Goal: Task Accomplishment & Management: Use online tool/utility

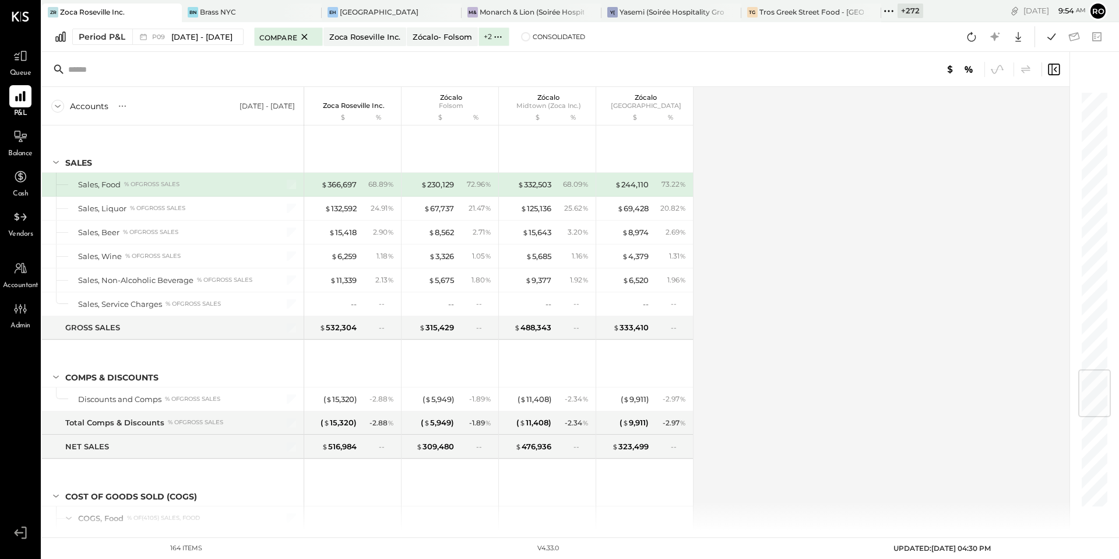
scroll to position [2354, 0]
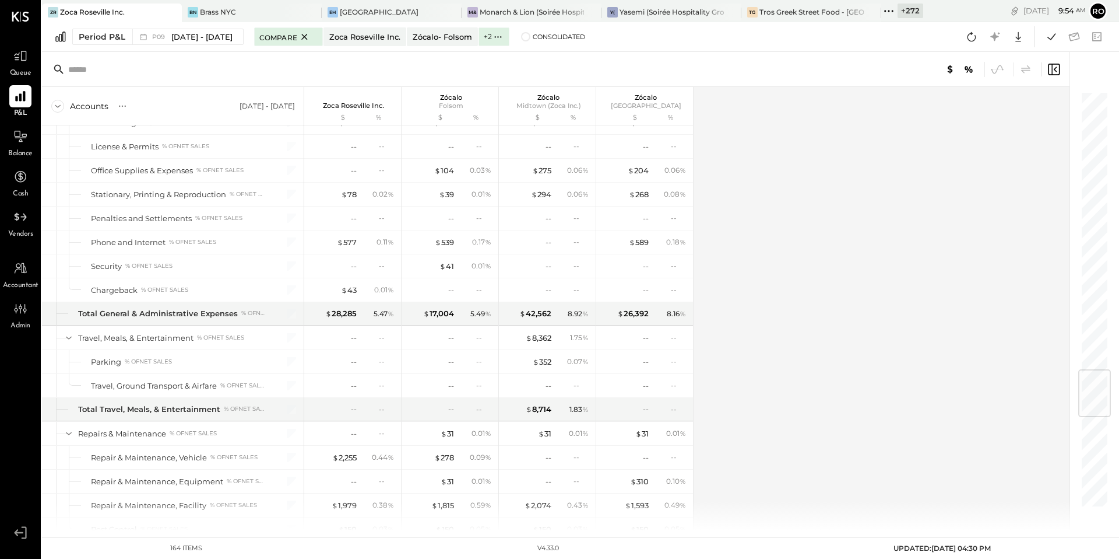
click at [882, 11] on icon at bounding box center [889, 10] width 15 height 15
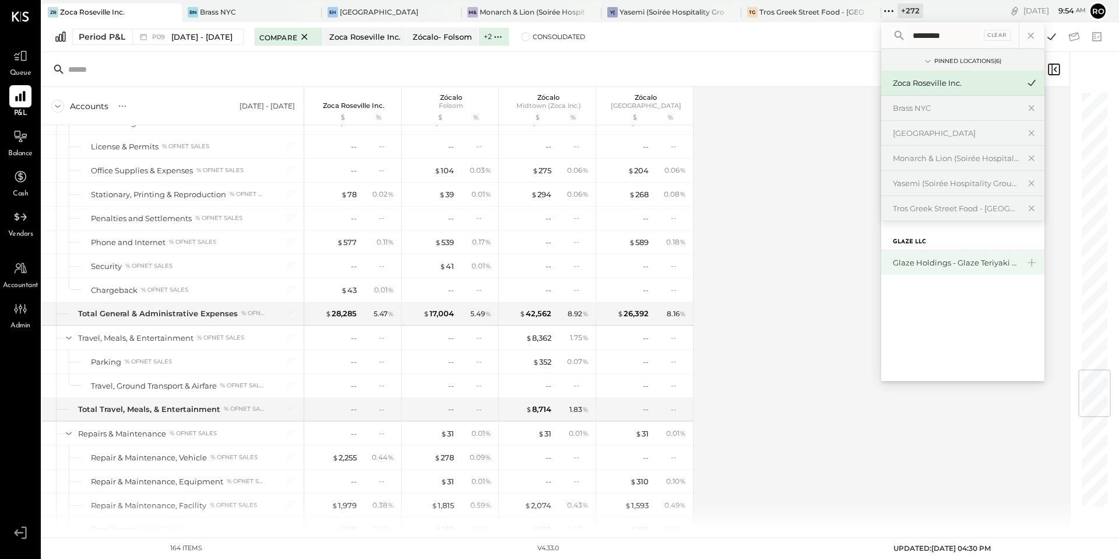
type input "*********"
click at [925, 260] on div "Glaze Holdings - Glaze Teriyaki Holdings LLC" at bounding box center [956, 262] width 126 height 11
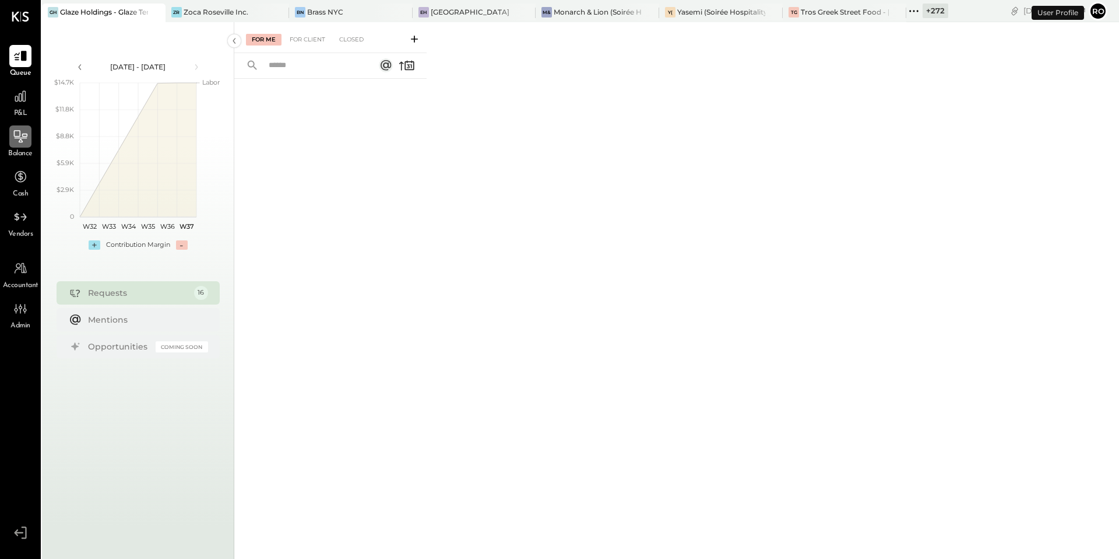
click at [30, 139] on div at bounding box center [20, 136] width 22 height 22
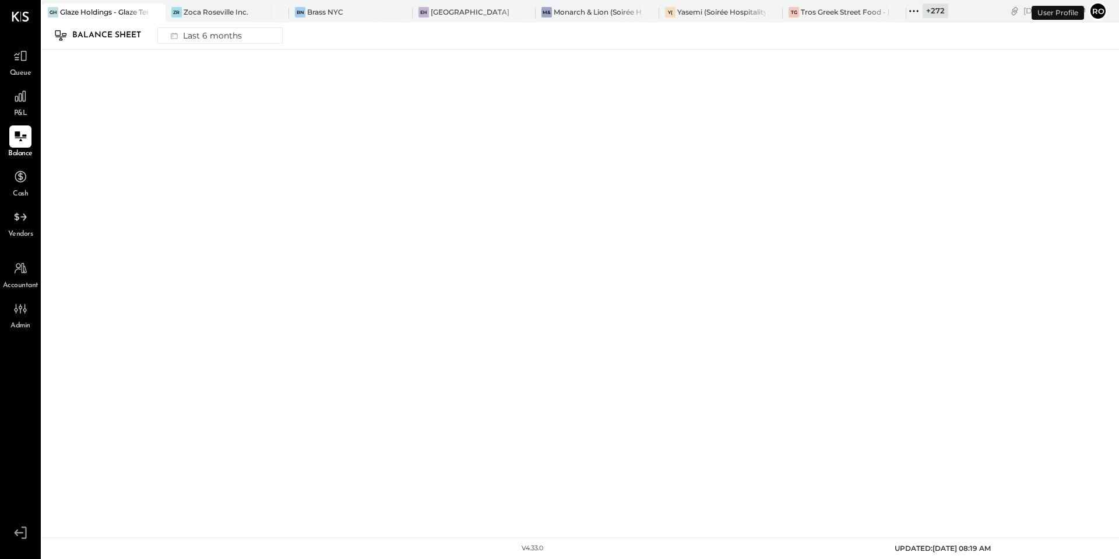
click at [212, 50] on div "Balance Sheet Last 6 months" at bounding box center [580, 35] width 1077 height 27
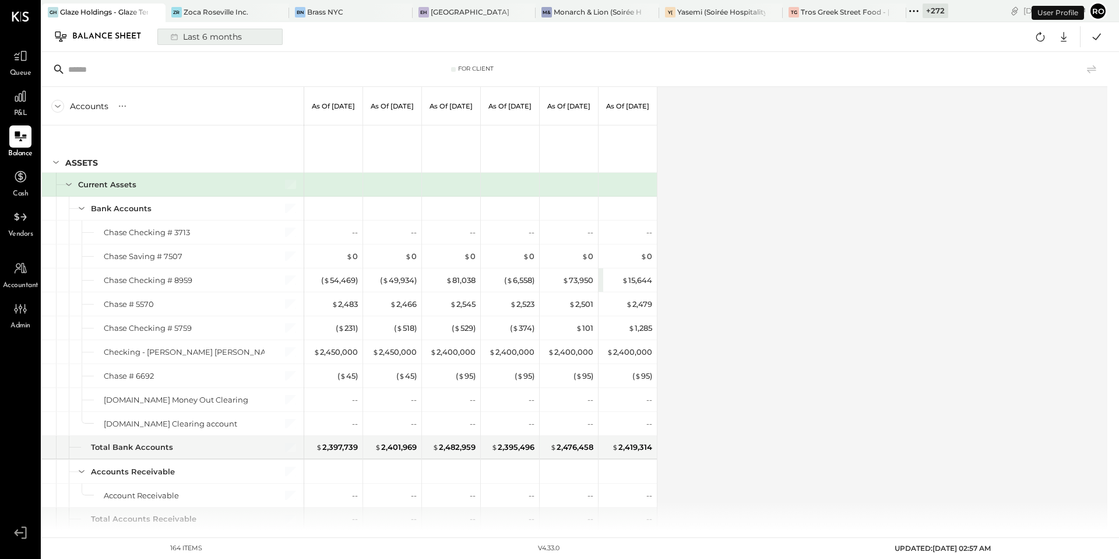
click at [218, 40] on div "Last 6 months" at bounding box center [205, 36] width 83 height 15
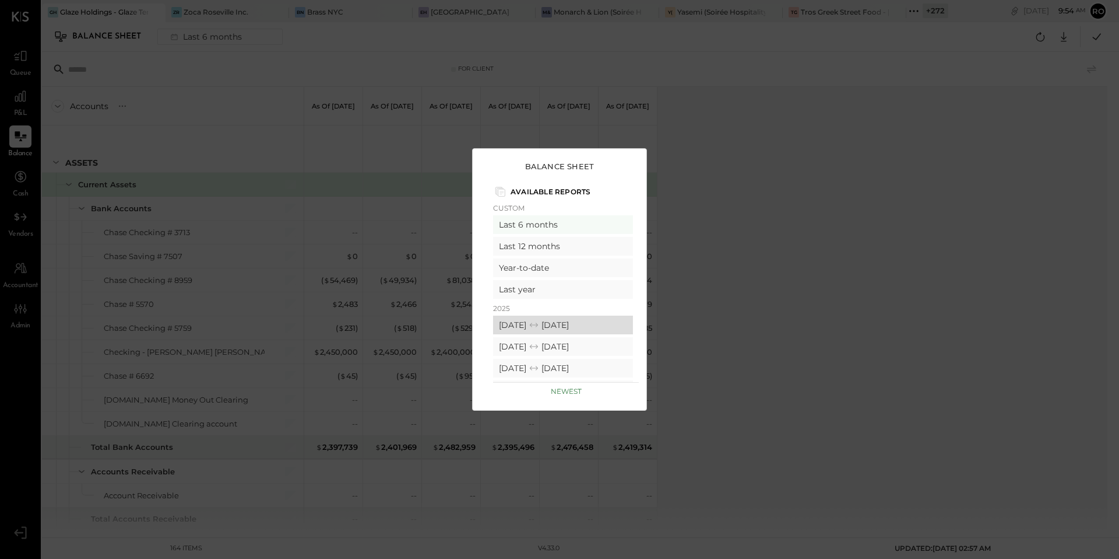
click at [560, 326] on div "08/01/2025 08/31/2025" at bounding box center [563, 324] width 140 height 19
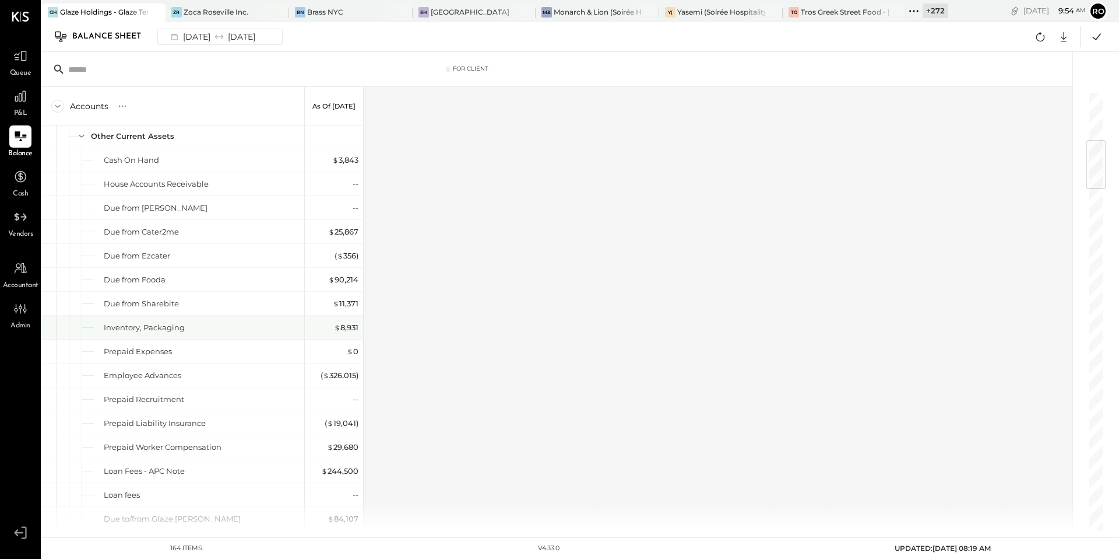
scroll to position [412, 0]
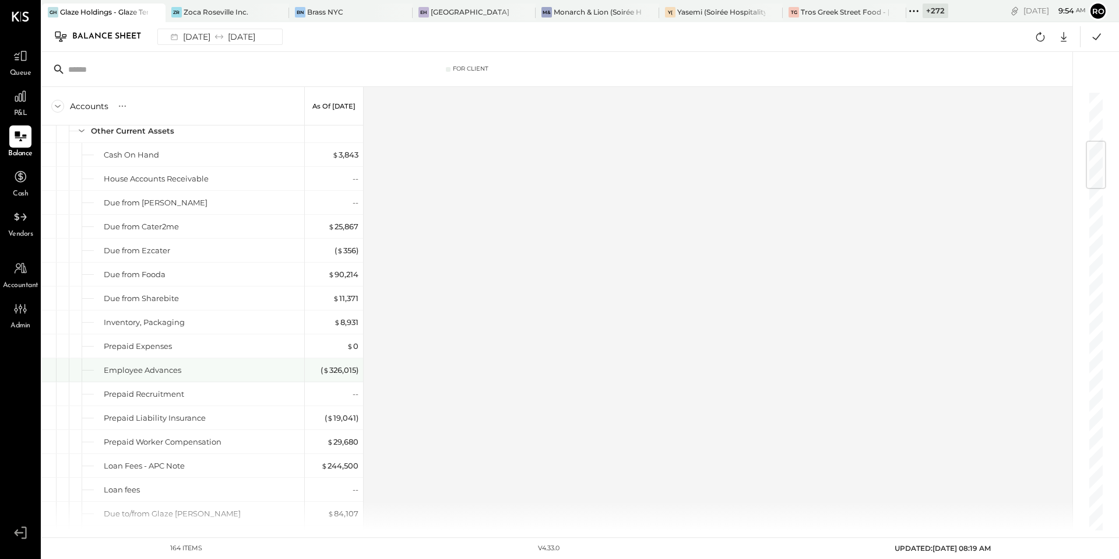
click at [154, 372] on div "Employee Advances" at bounding box center [143, 369] width 78 height 11
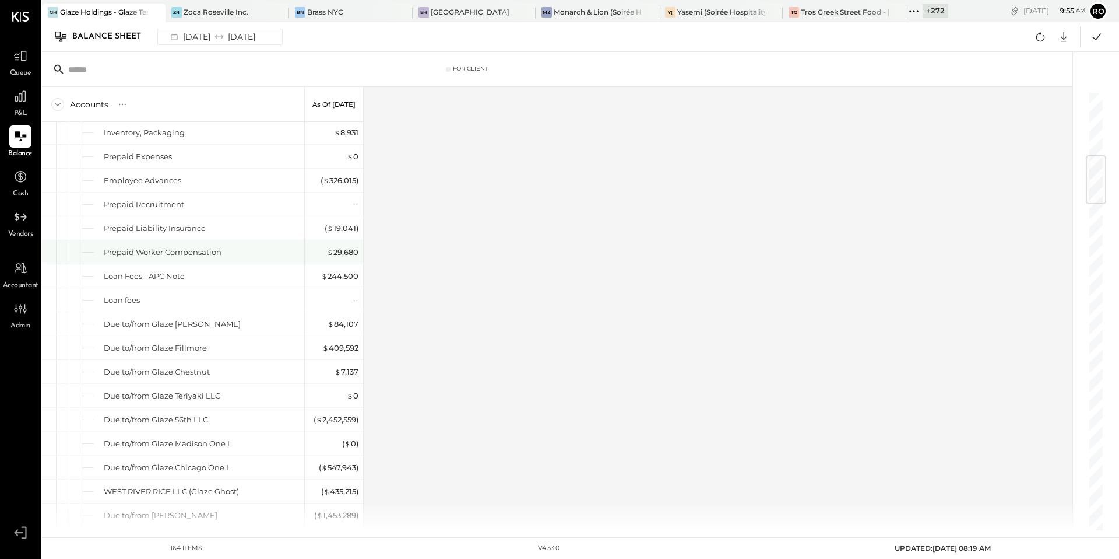
scroll to position [627, 0]
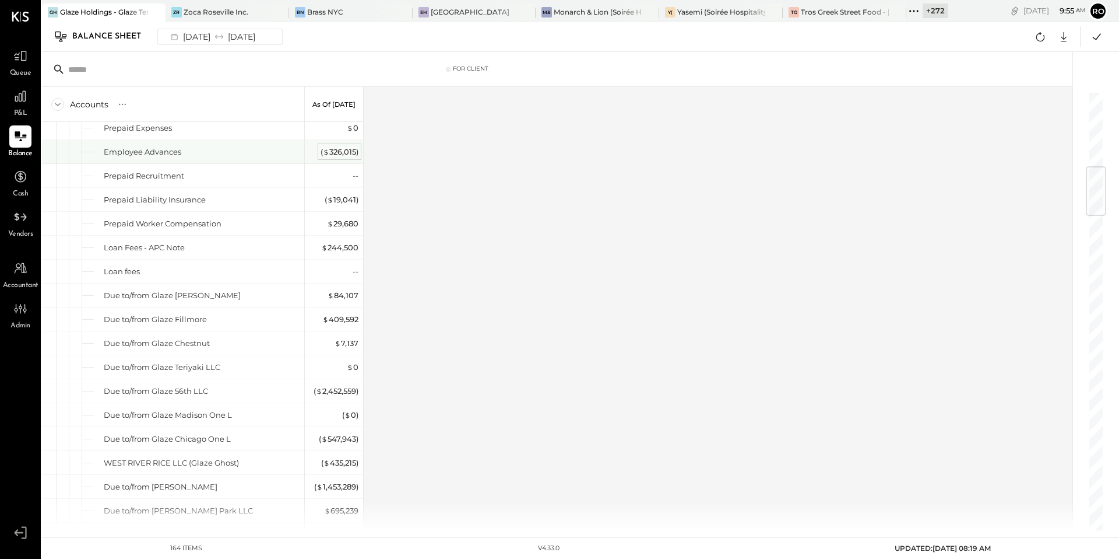
click at [344, 150] on div "( $ 326,015 )" at bounding box center [340, 151] width 38 height 11
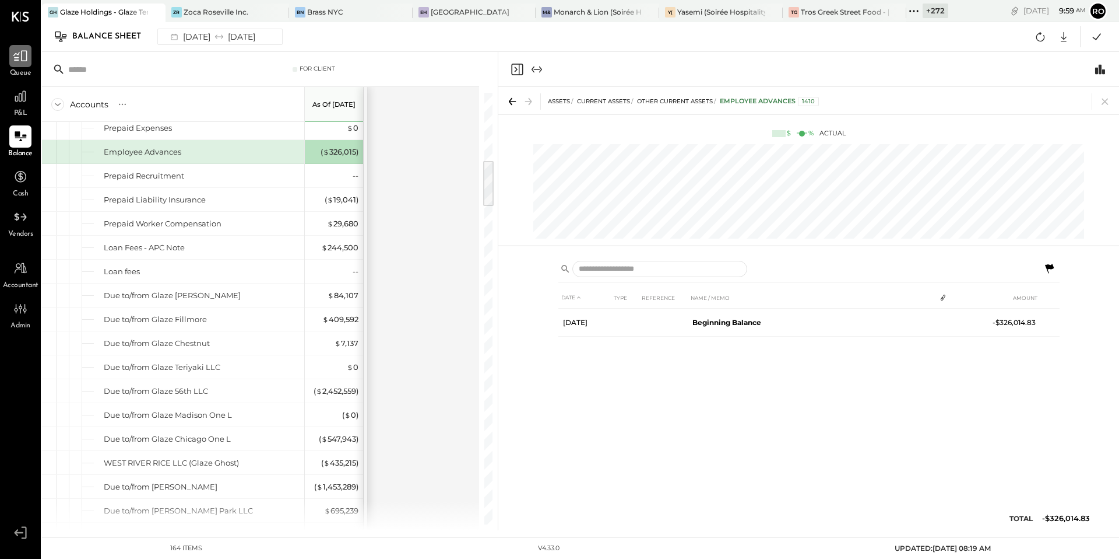
click at [18, 56] on icon at bounding box center [20, 55] width 15 height 15
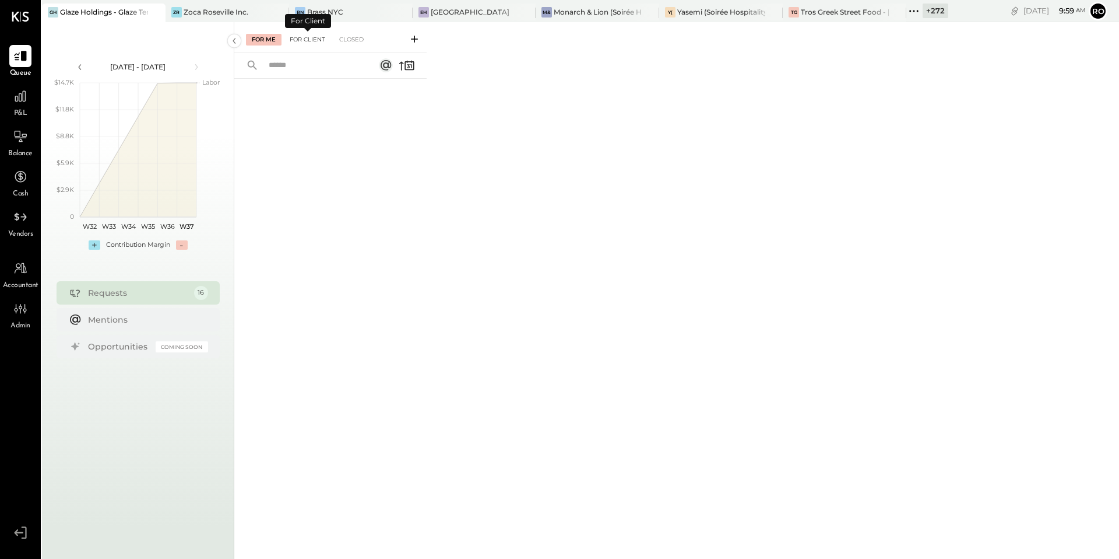
click at [298, 40] on div "For Client" at bounding box center [307, 40] width 47 height 12
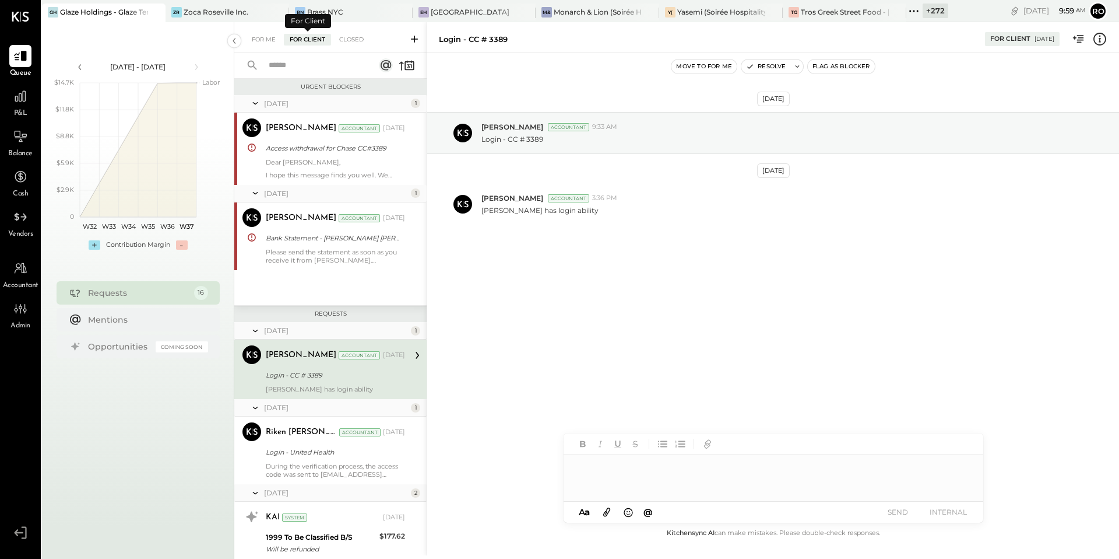
scroll to position [52, 0]
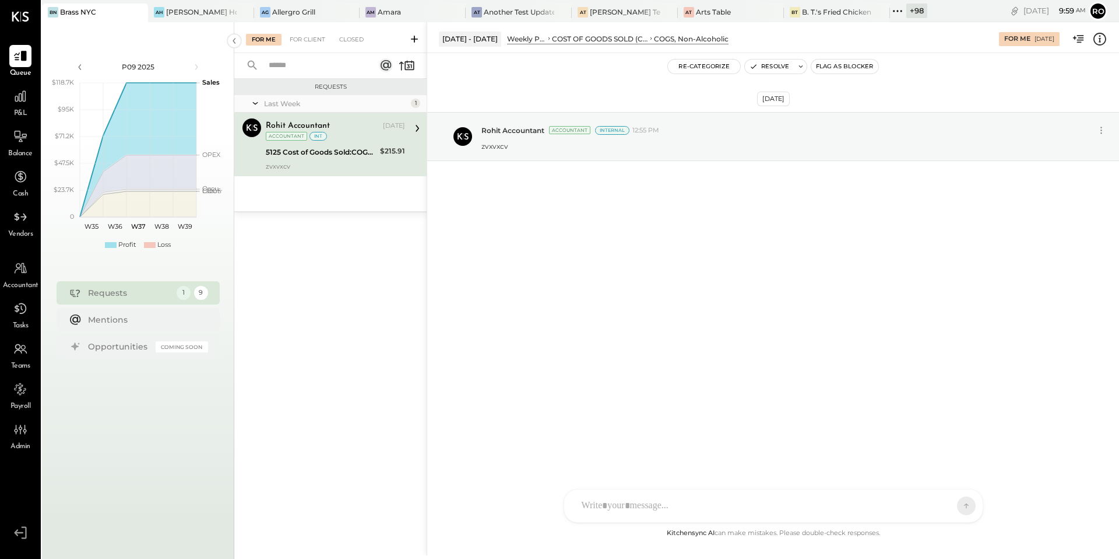
click at [862, 67] on button "Flag as Blocker" at bounding box center [845, 66] width 67 height 14
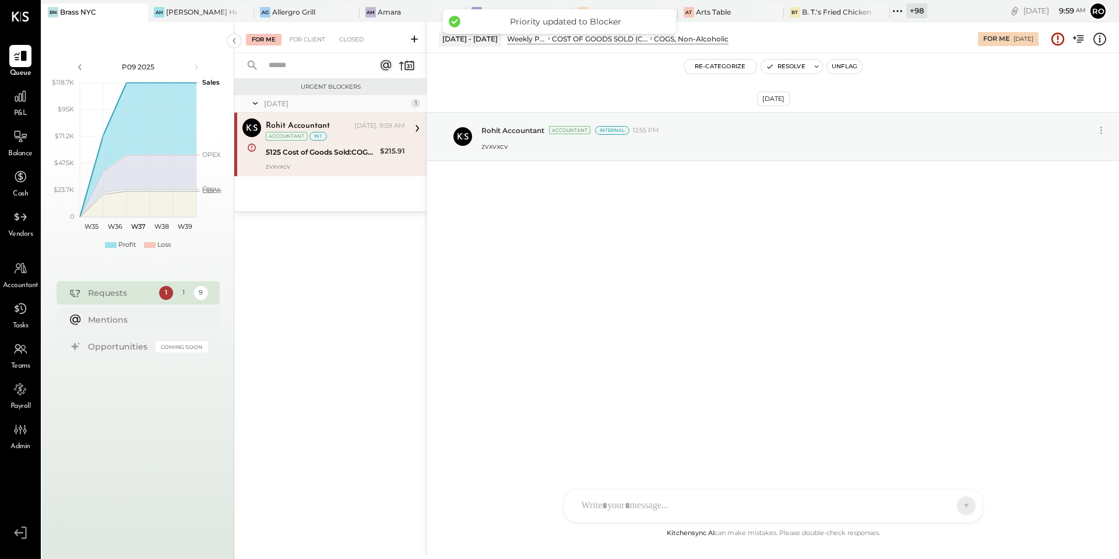
click at [850, 65] on button "Unflag" at bounding box center [844, 66] width 35 height 14
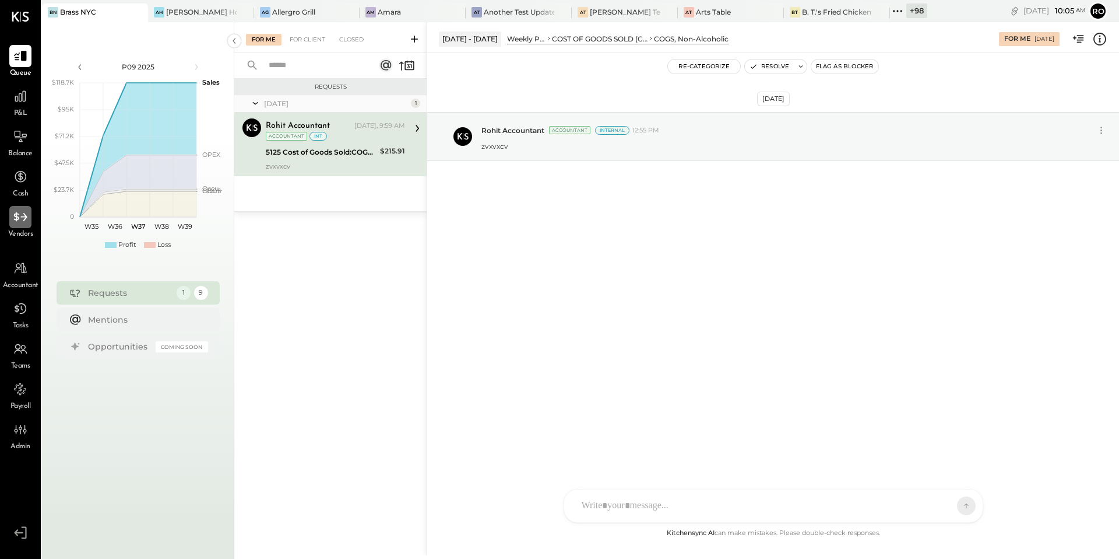
click at [20, 224] on div at bounding box center [20, 217] width 22 height 22
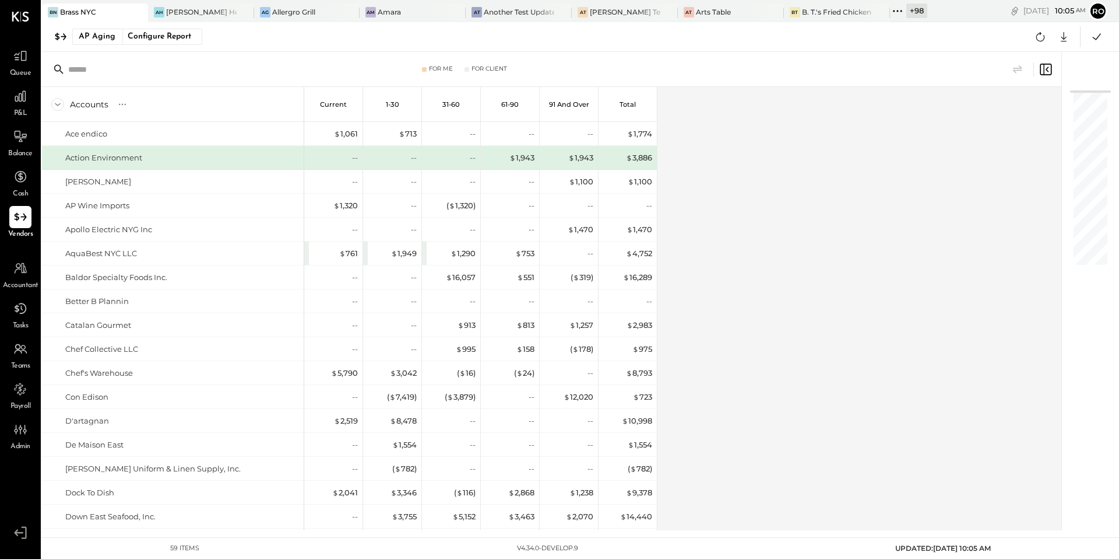
click at [285, 156] on div "Action Environment" at bounding box center [182, 157] width 234 height 11
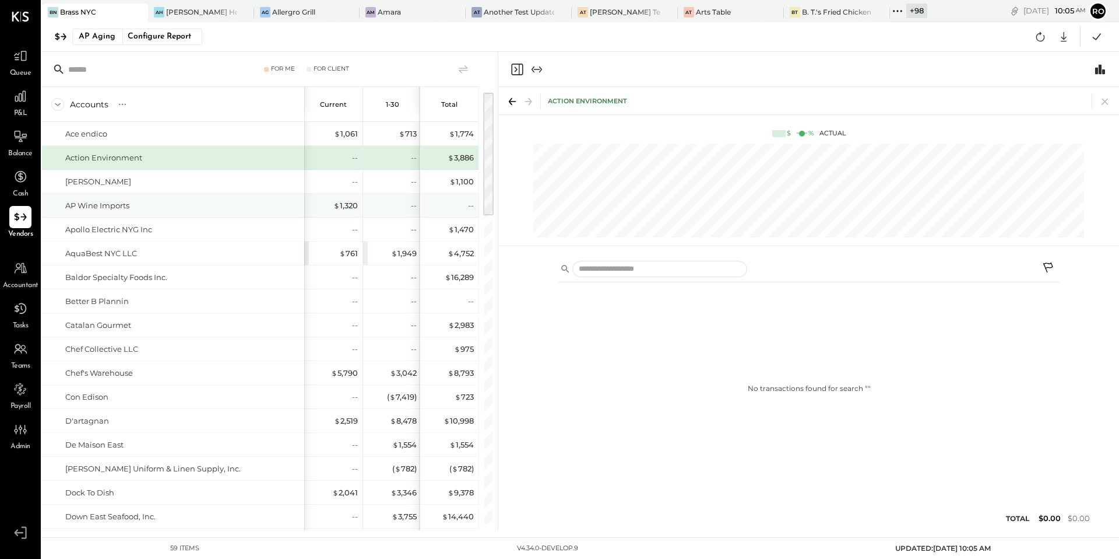
click at [267, 198] on div "AP Wine Imports" at bounding box center [173, 205] width 262 height 23
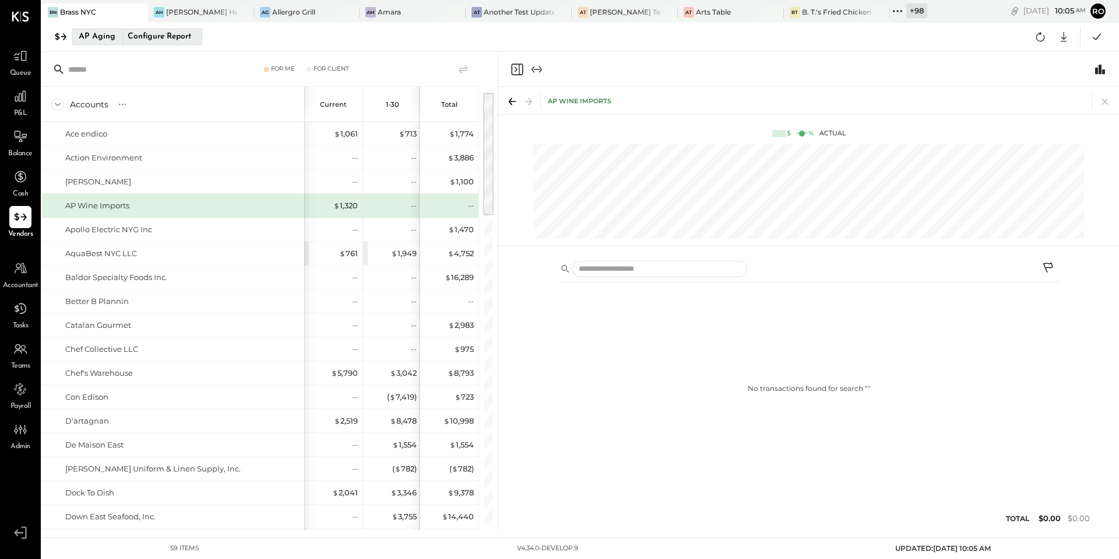
click at [97, 37] on div "AP Aging" at bounding box center [97, 36] width 37 height 19
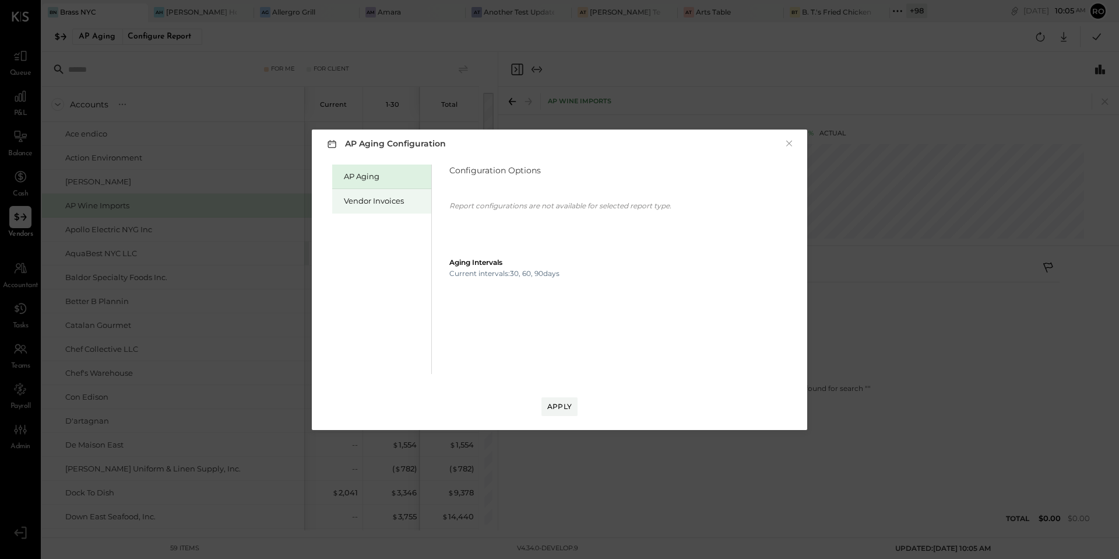
click at [353, 195] on div "Vendor Invoices" at bounding box center [385, 200] width 82 height 11
click at [556, 413] on button "Apply" at bounding box center [560, 406] width 36 height 19
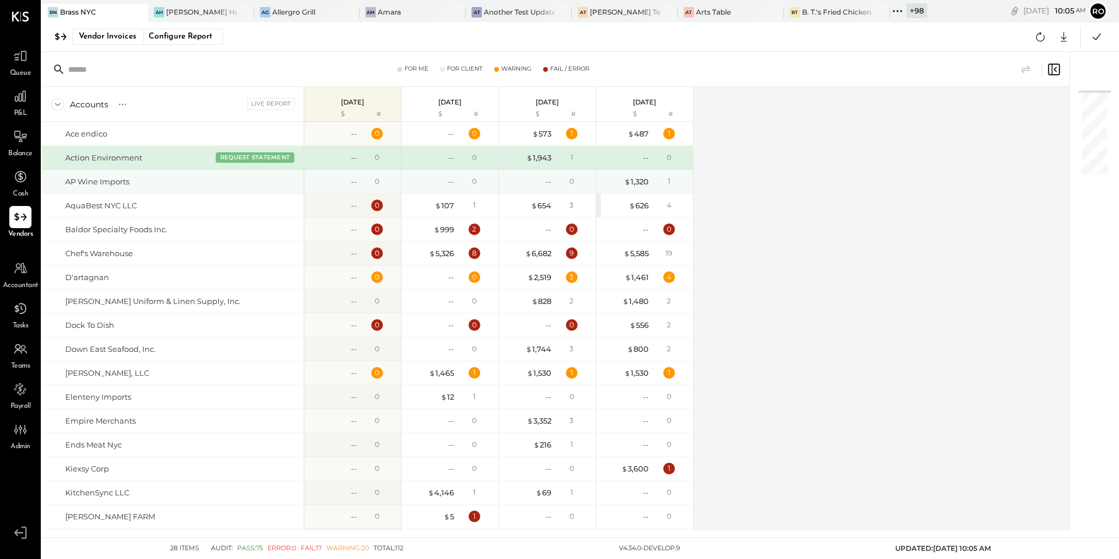
click at [252, 185] on div "AP Wine Imports" at bounding box center [182, 181] width 234 height 11
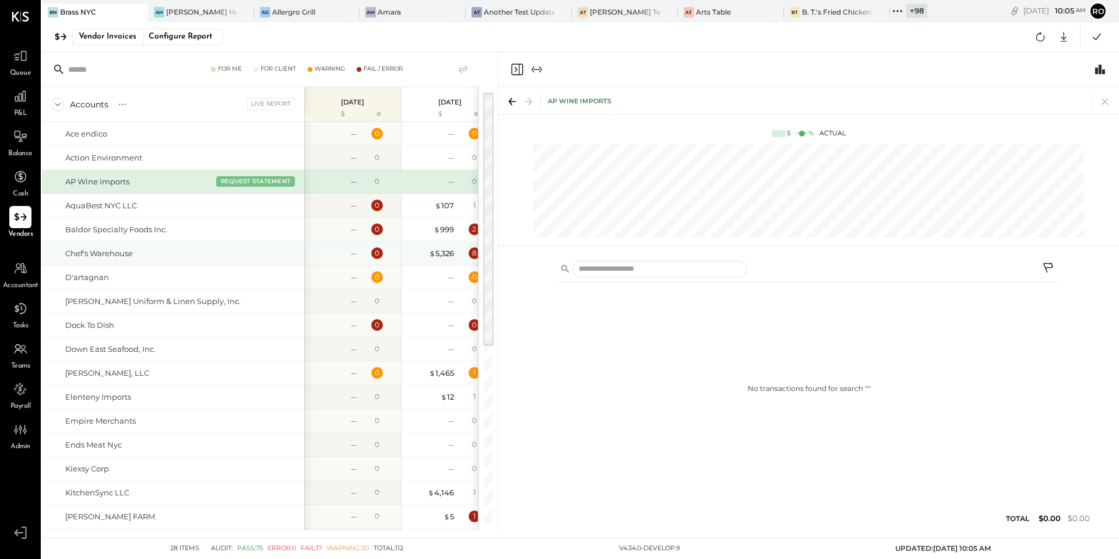
click at [257, 255] on div "Chef's Warehouse" at bounding box center [182, 253] width 234 height 11
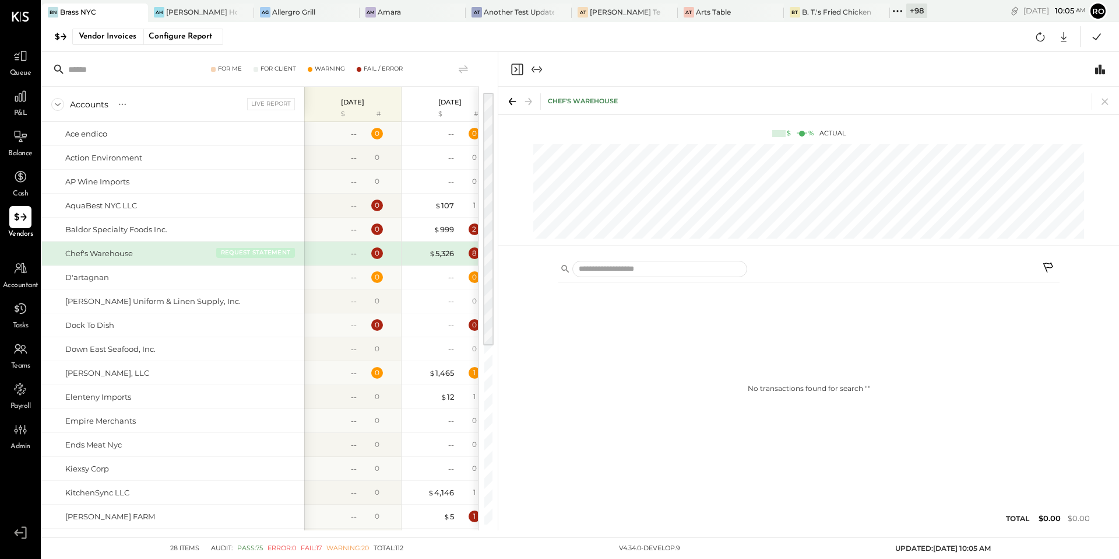
click at [257, 253] on button "REQUEST STATEMENT" at bounding box center [255, 252] width 79 height 10
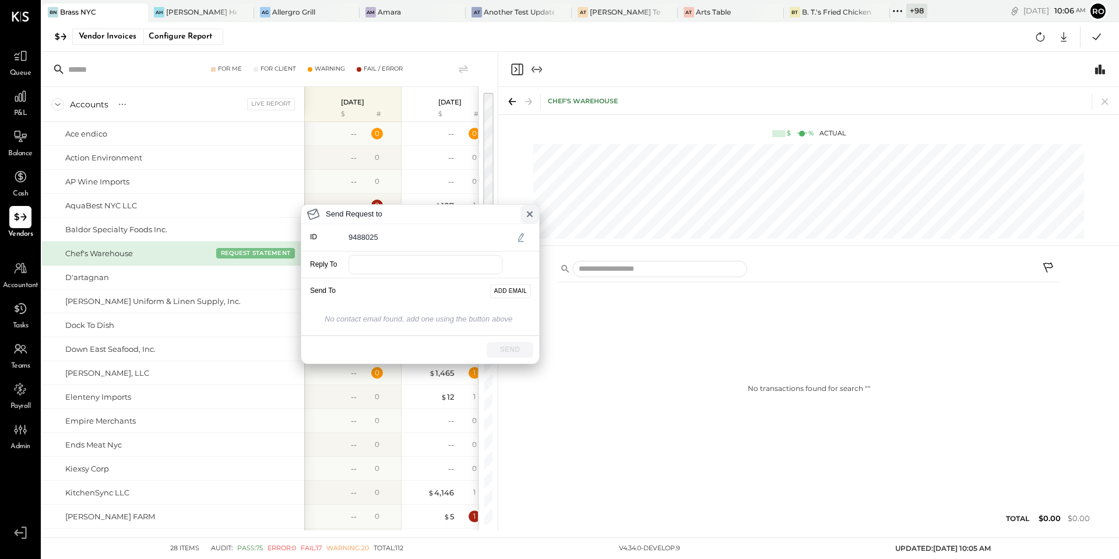
click at [532, 213] on icon at bounding box center [529, 213] width 9 height 9
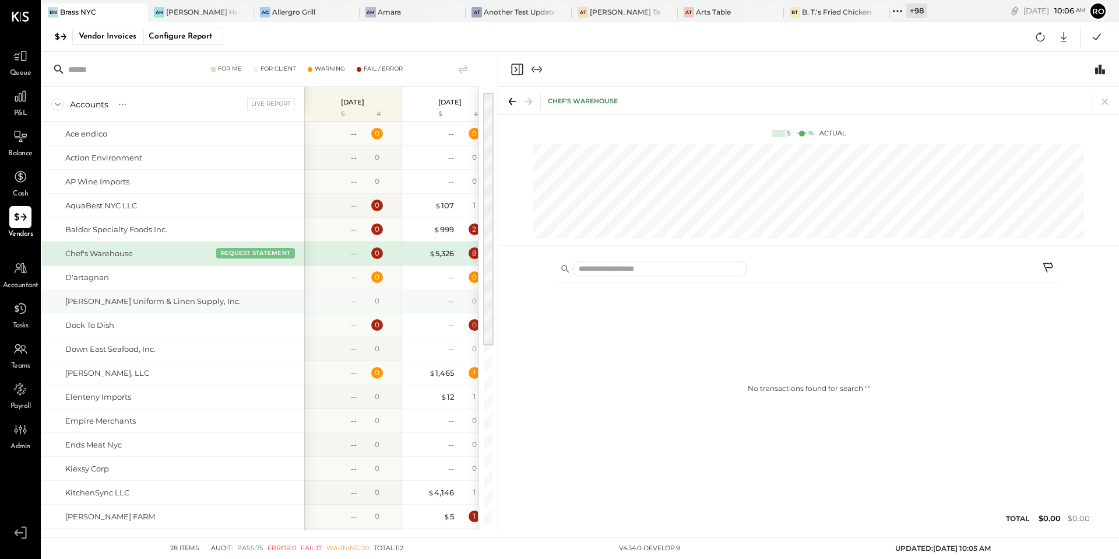
click at [435, 300] on div "--" at bounding box center [431, 301] width 47 height 11
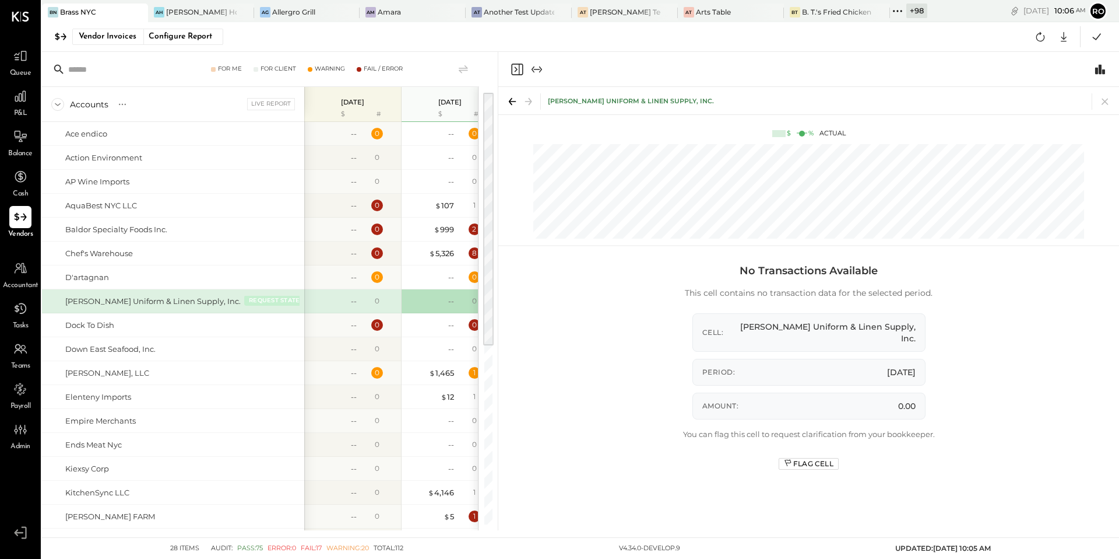
click at [244, 300] on button "REQUEST STATEMENT" at bounding box center [283, 300] width 79 height 10
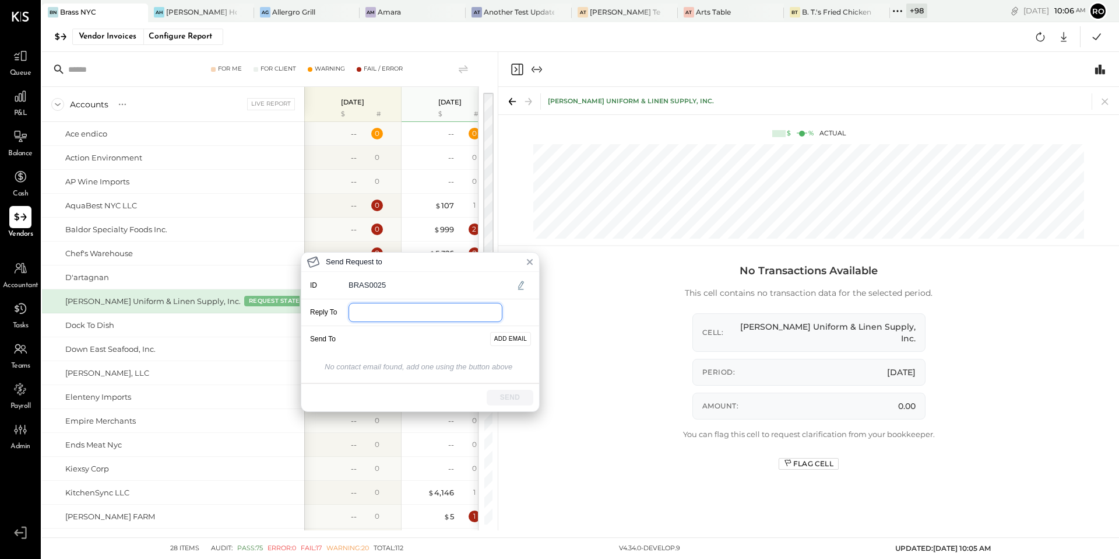
click at [405, 313] on input "email" at bounding box center [426, 312] width 154 height 19
type input "**********"
click at [515, 337] on button "ADD EMAIL" at bounding box center [510, 339] width 41 height 14
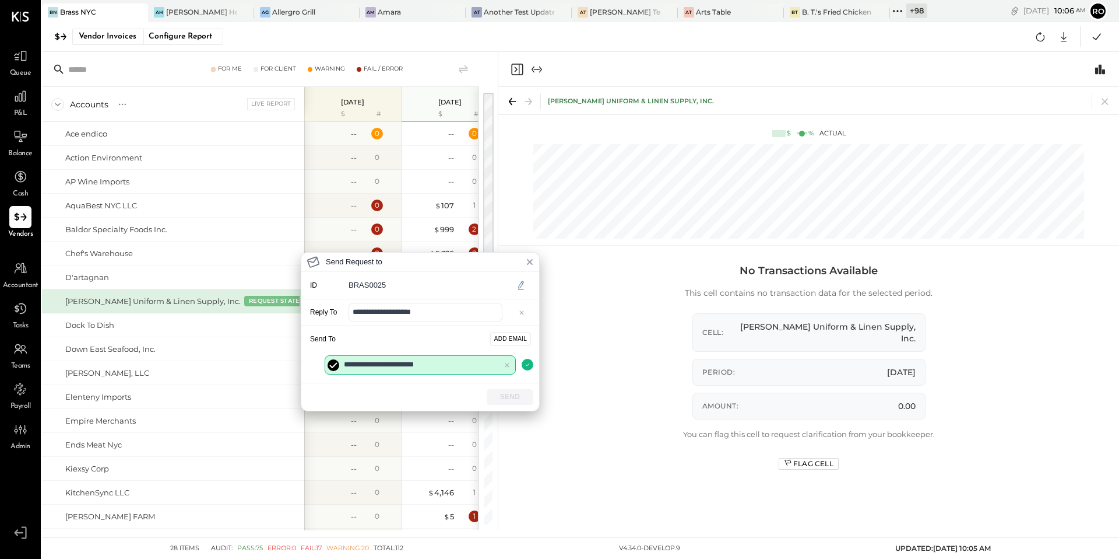
type input "**********"
click at [430, 389] on div "SEND" at bounding box center [420, 396] width 238 height 27
click at [447, 366] on input "**********" at bounding box center [420, 364] width 191 height 19
click at [522, 340] on button "ADD EMAIL" at bounding box center [510, 339] width 41 height 14
click at [529, 362] on icon "button" at bounding box center [527, 364] width 5 height 9
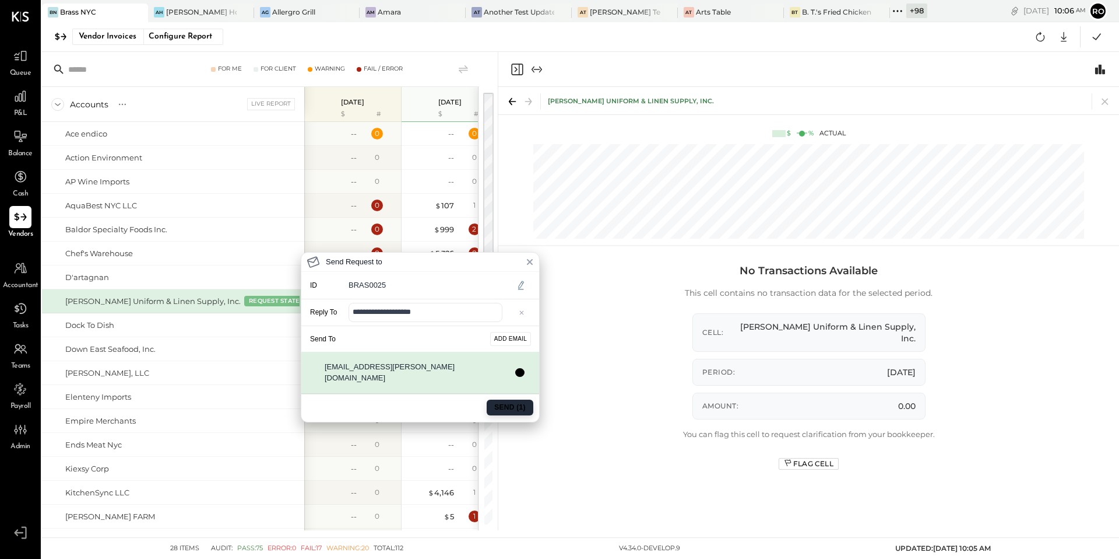
click at [521, 399] on button "SEND (1)" at bounding box center [510, 407] width 47 height 16
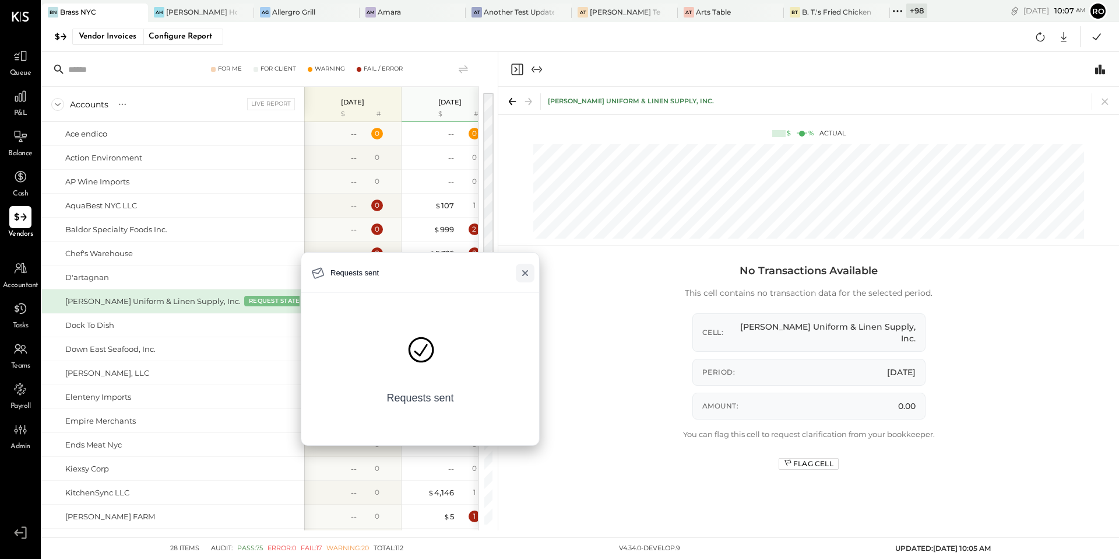
click at [522, 271] on icon at bounding box center [525, 272] width 9 height 9
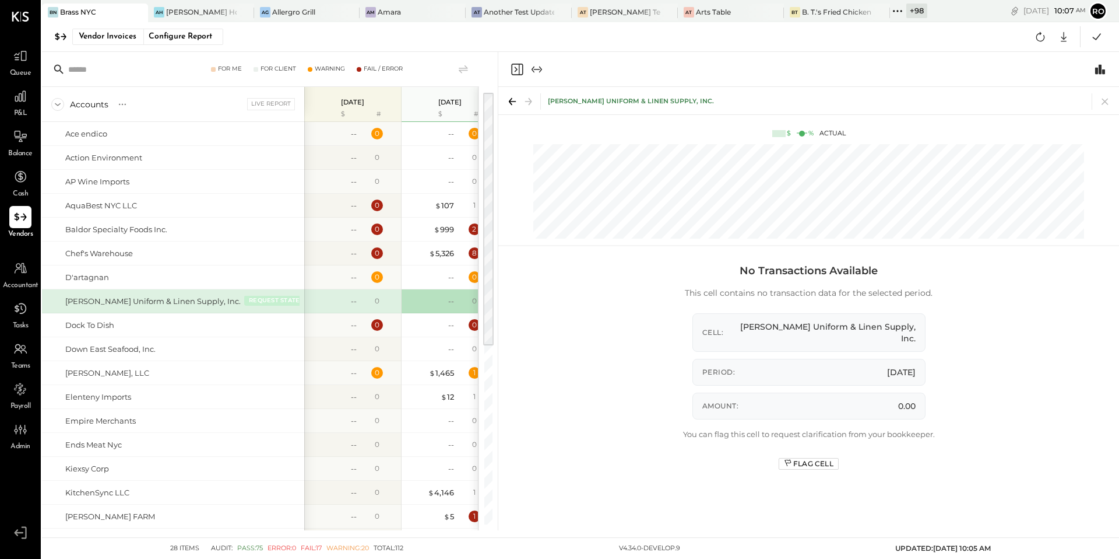
click at [255, 301] on button "REQUEST STATEMENT" at bounding box center [283, 300] width 79 height 10
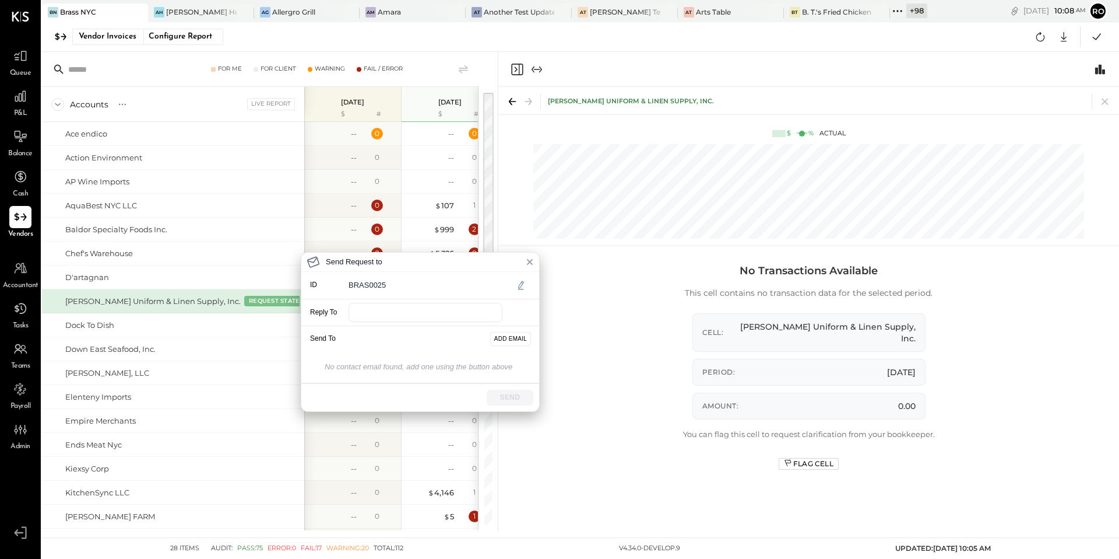
click at [186, 299] on div "Send Request to ID BRAS0025 Reply To Send To ADD EMAIL No contact email found, …" at bounding box center [559, 279] width 1119 height 559
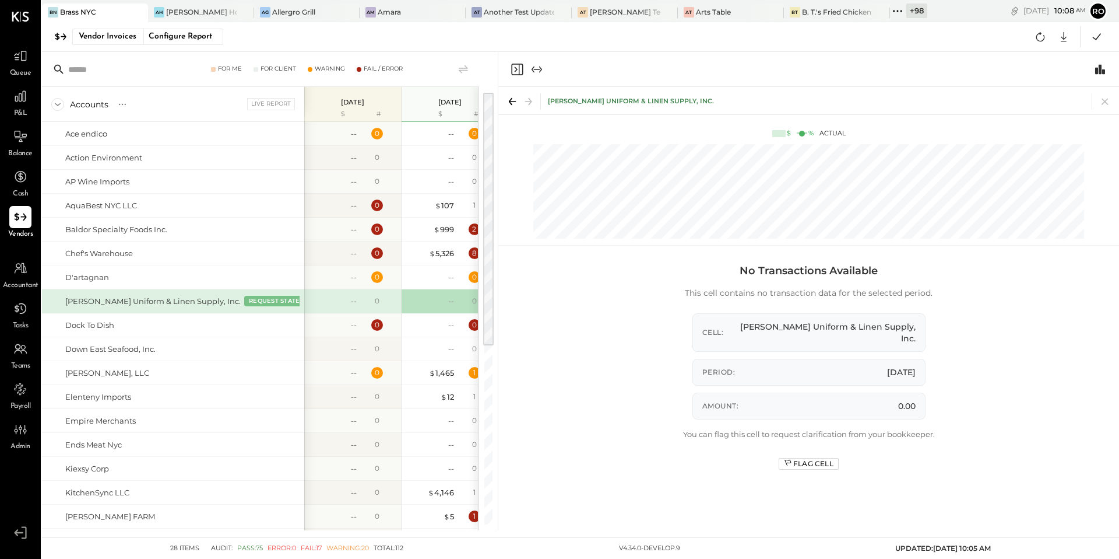
click at [187, 300] on div "Dempsey Uniform & Linen Supply, Inc." at bounding box center [152, 301] width 175 height 11
click at [244, 300] on button "REQUEST STATEMENT" at bounding box center [283, 300] width 79 height 10
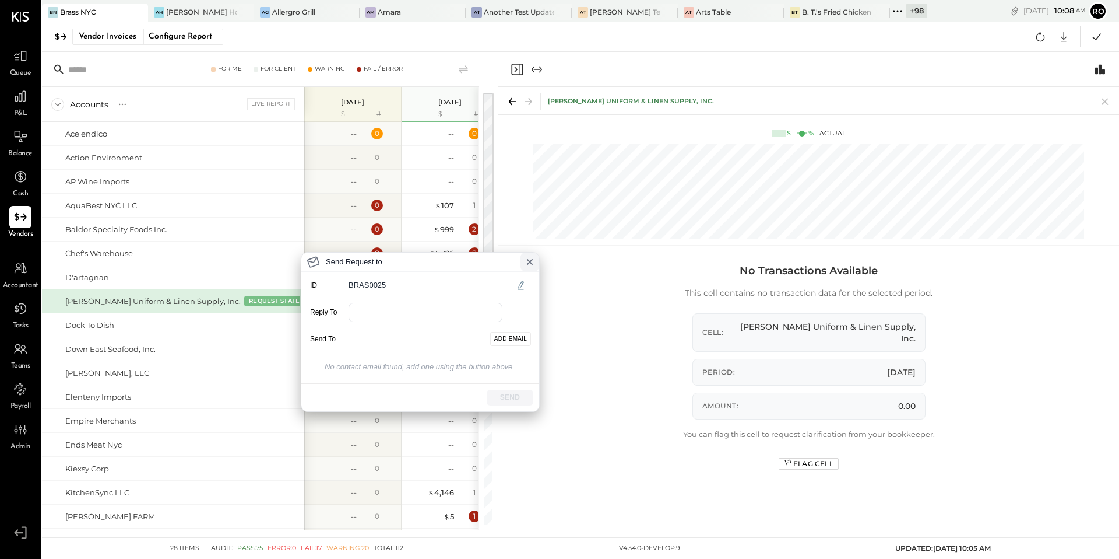
click at [532, 262] on icon at bounding box center [529, 261] width 9 height 9
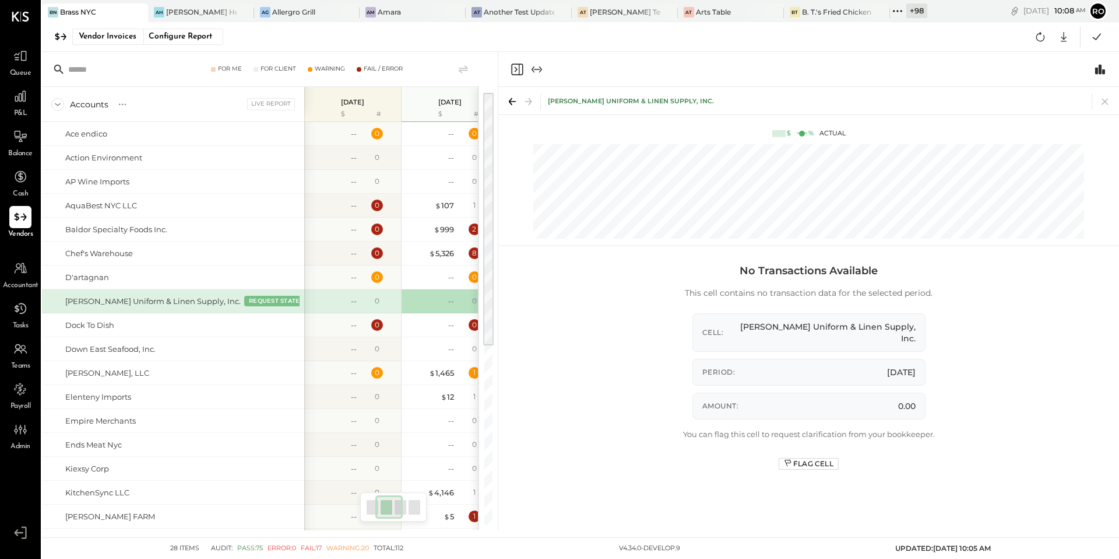
scroll to position [0, 215]
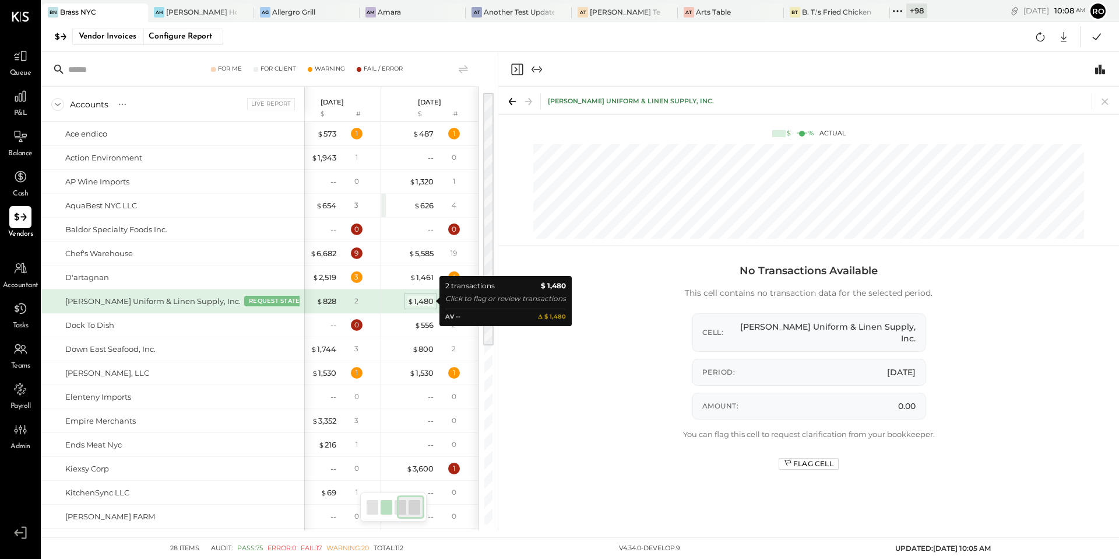
click at [422, 303] on div "$ 1,480" at bounding box center [421, 301] width 26 height 11
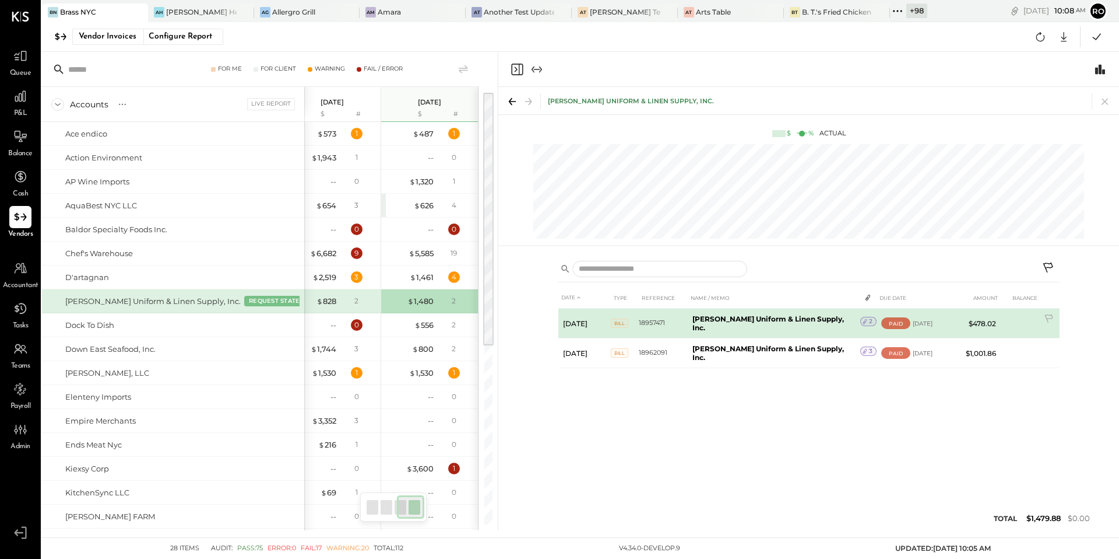
click at [738, 322] on b "Dempsey Uniform & Linen Supply, Inc." at bounding box center [769, 322] width 152 height 17
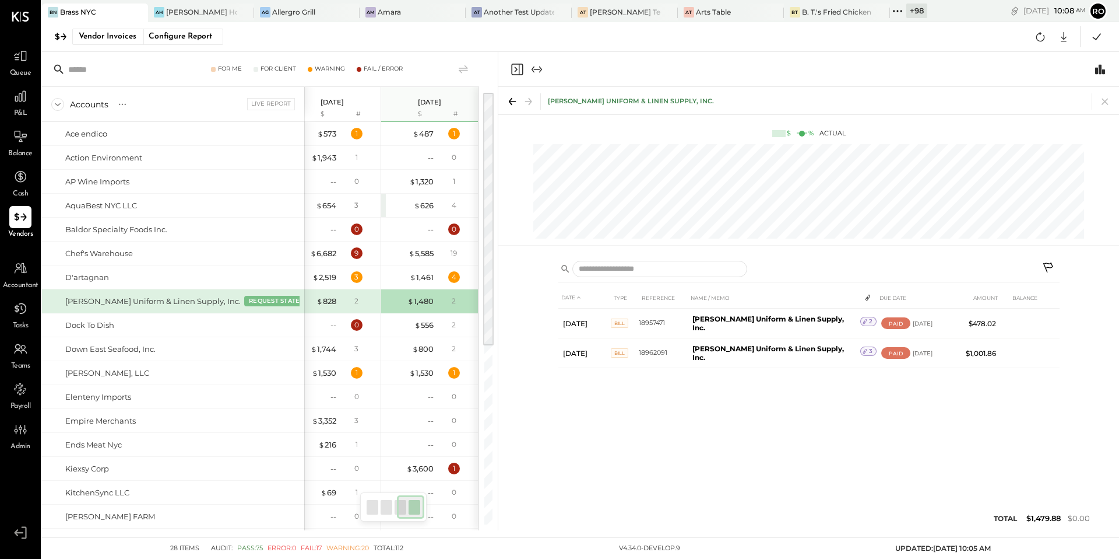
click at [662, 101] on div "Dempsey Uniform & Linen Supply, Inc." at bounding box center [631, 101] width 166 height 9
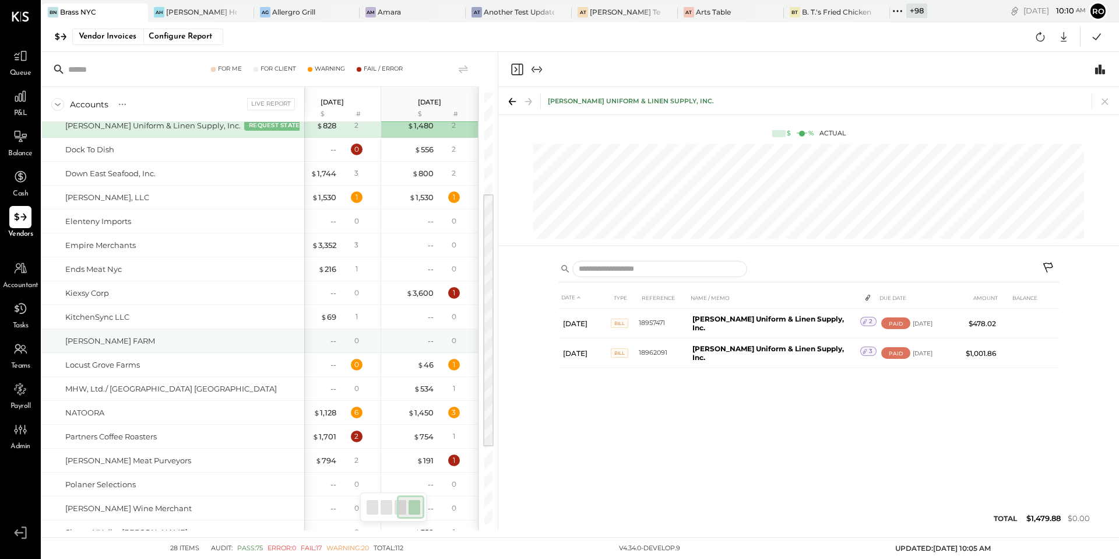
scroll to position [191, 0]
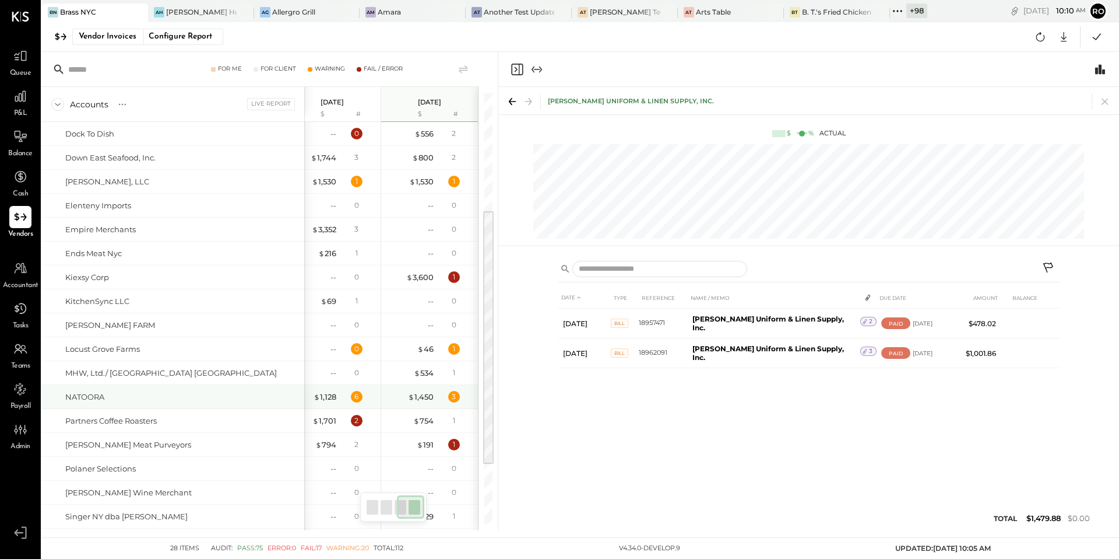
click at [259, 397] on div "NATOORA" at bounding box center [182, 396] width 234 height 11
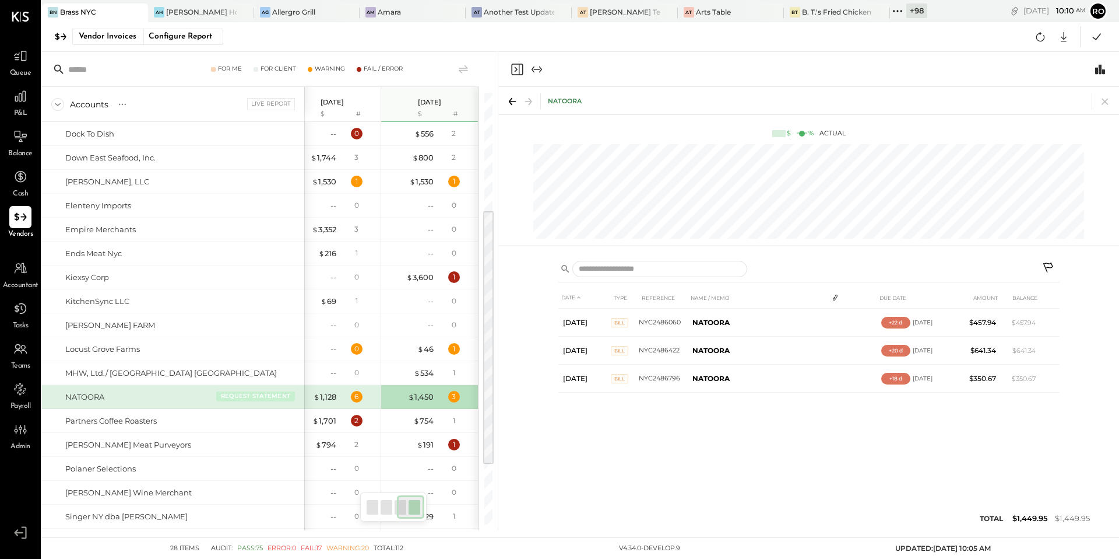
click at [260, 395] on button "REQUEST STATEMENT" at bounding box center [255, 396] width 79 height 10
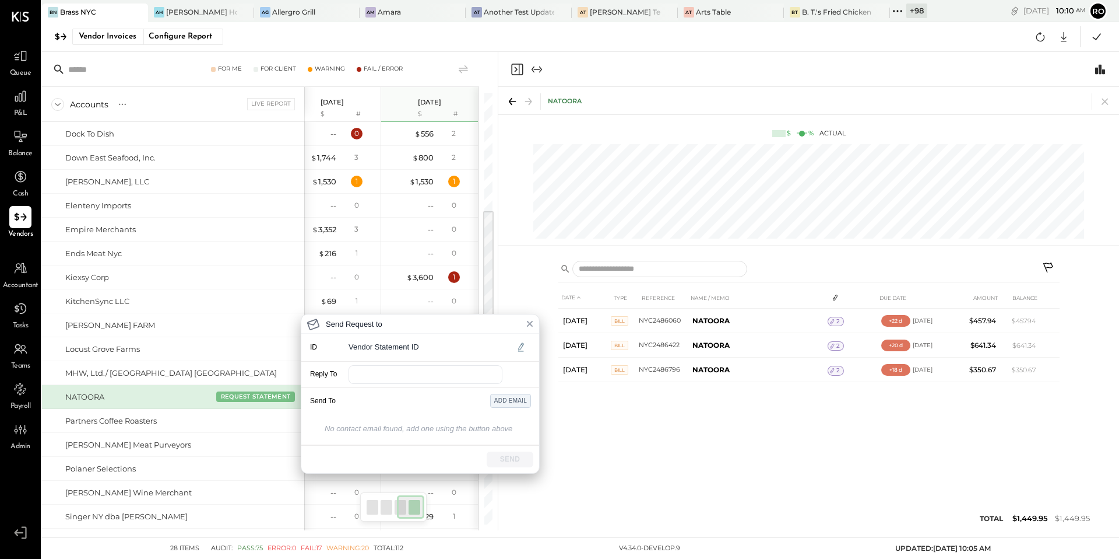
click at [512, 399] on button "ADD EMAIL" at bounding box center [510, 401] width 41 height 14
click at [530, 322] on icon at bounding box center [529, 323] width 9 height 9
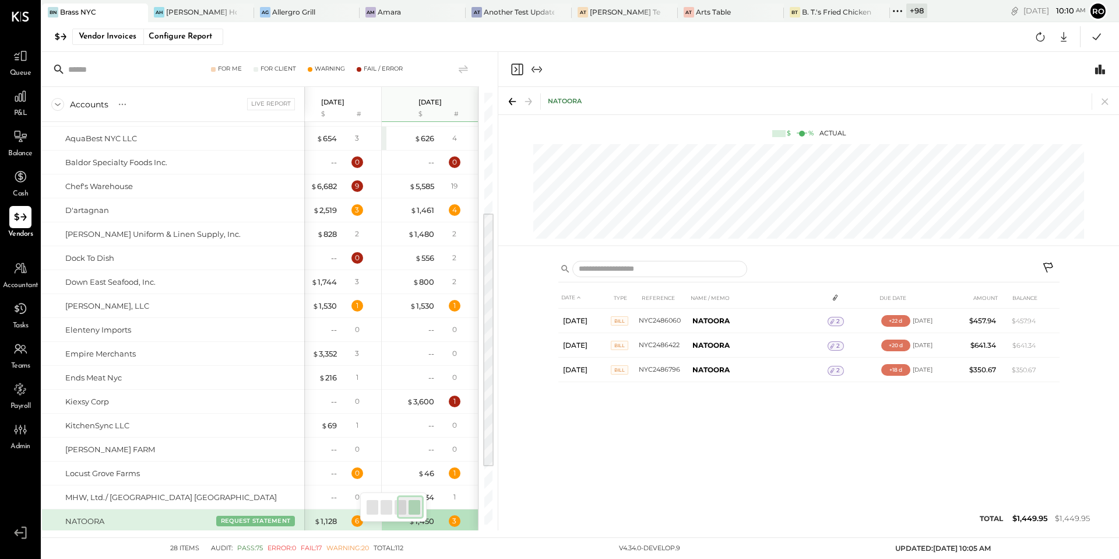
scroll to position [0, 0]
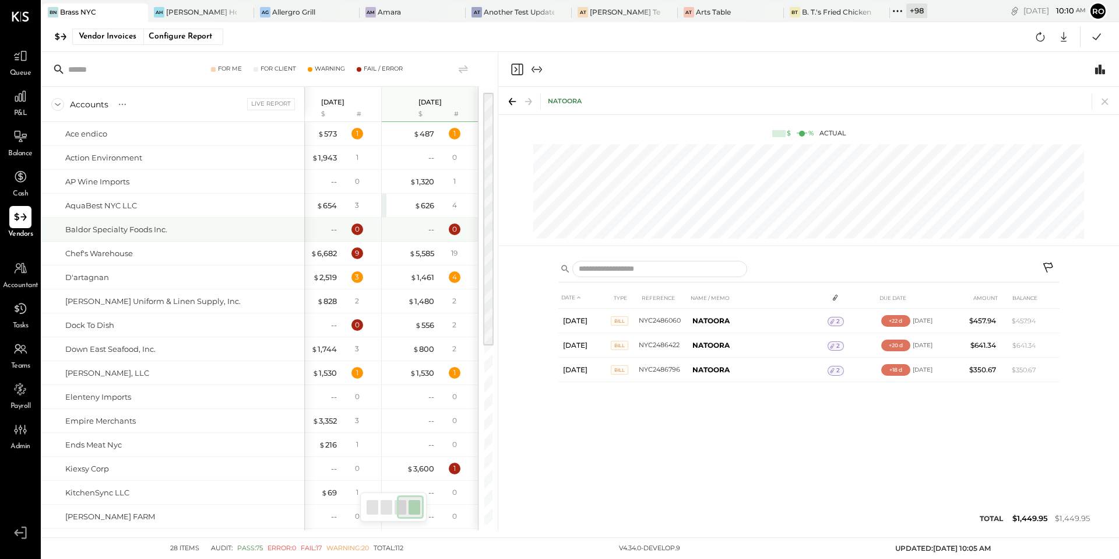
click at [163, 227] on div "Baldor Specialty Foods Inc." at bounding box center [116, 229] width 102 height 11
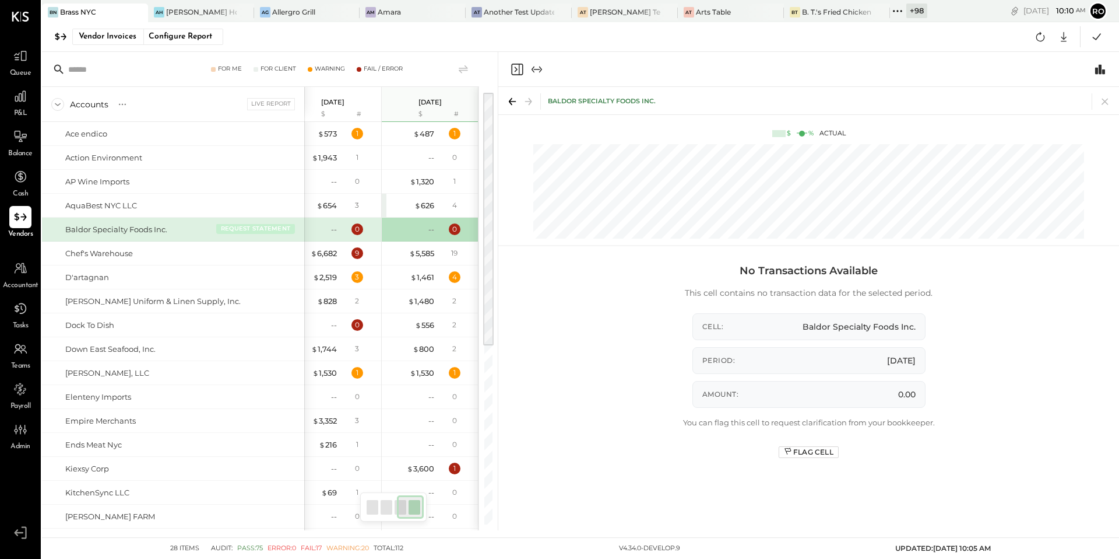
click at [256, 227] on button "REQUEST STATEMENT" at bounding box center [255, 228] width 79 height 10
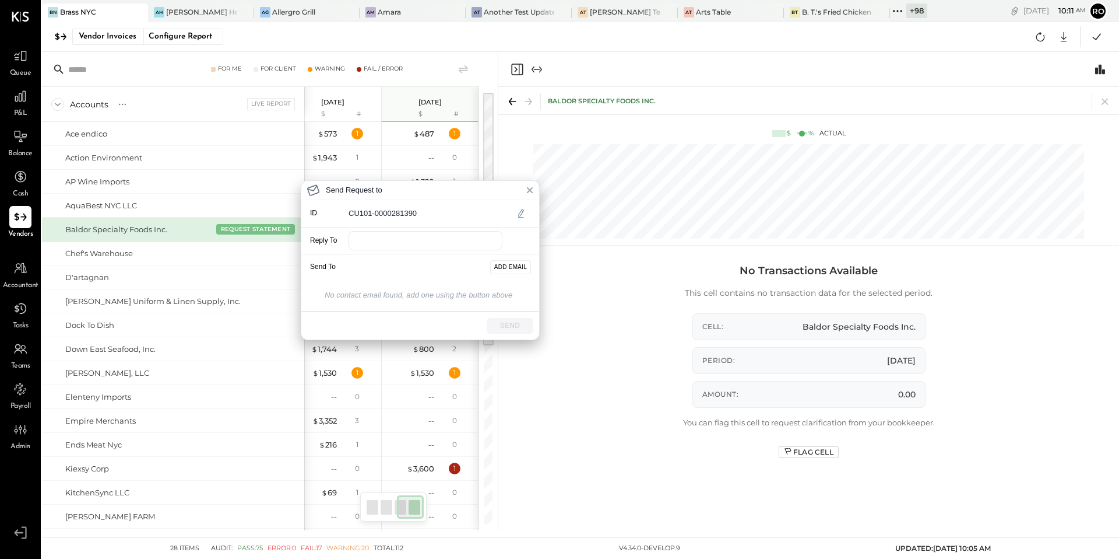
click at [296, 43] on div "Send Request to ID CU101-0000281390 Reply To Send To ADD EMAIL No contact email…" at bounding box center [559, 279] width 1119 height 559
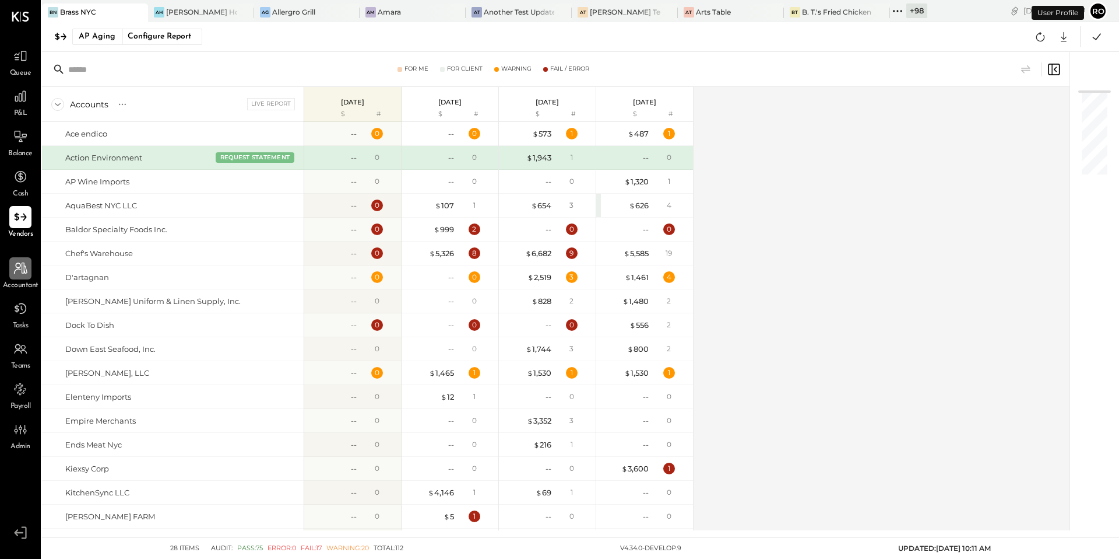
click at [20, 258] on div at bounding box center [20, 268] width 22 height 22
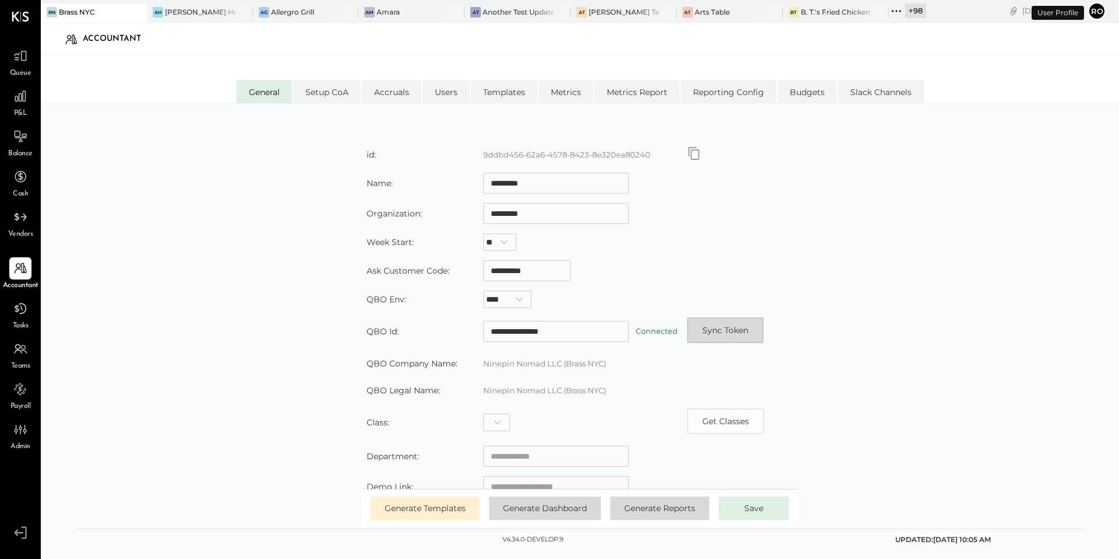
click at [723, 324] on button "Sync Token" at bounding box center [725, 330] width 76 height 26
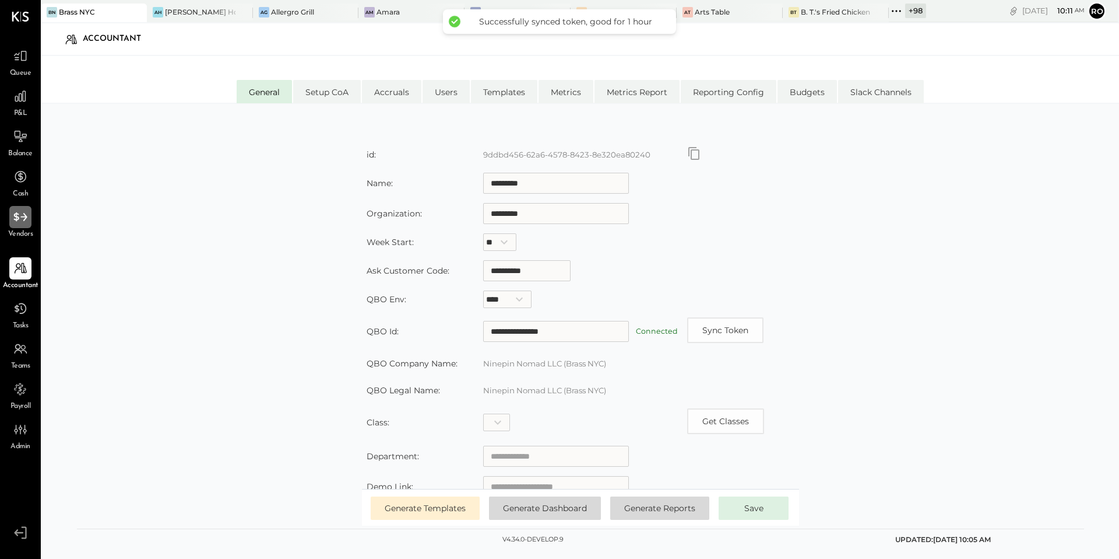
click at [19, 222] on icon at bounding box center [20, 216] width 15 height 15
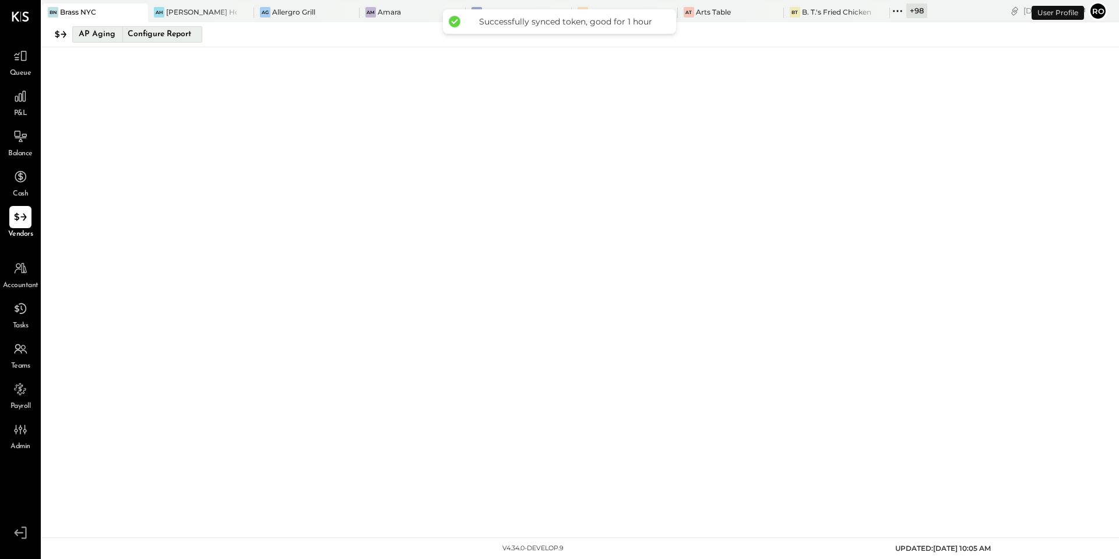
click at [117, 35] on button "AP Aging Configure Report" at bounding box center [137, 34] width 130 height 16
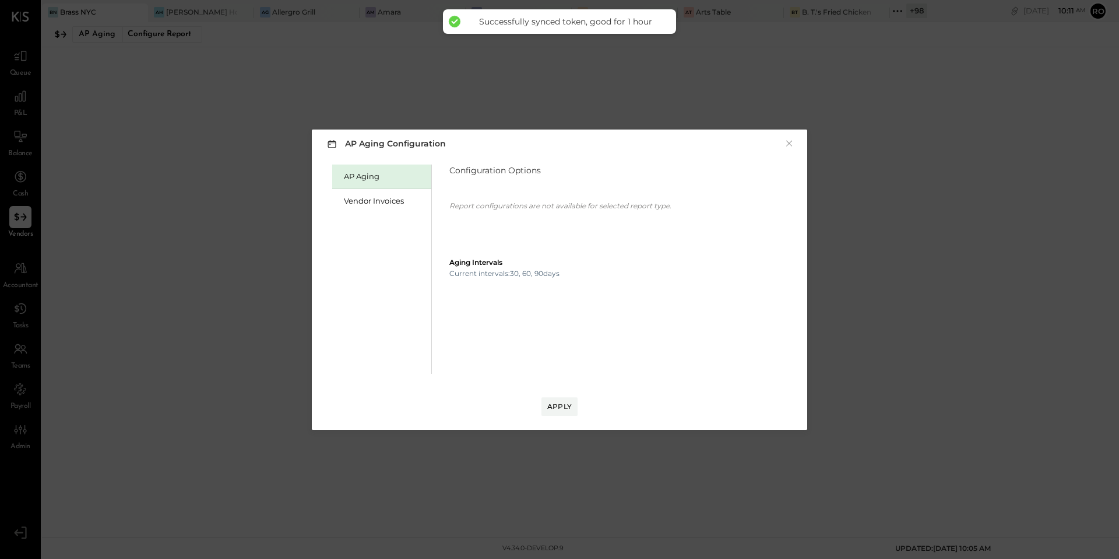
click at [390, 215] on div "AP Aging Vendor Invoices" at bounding box center [382, 268] width 100 height 209
click at [387, 204] on div "Vendor Invoices" at bounding box center [385, 200] width 82 height 11
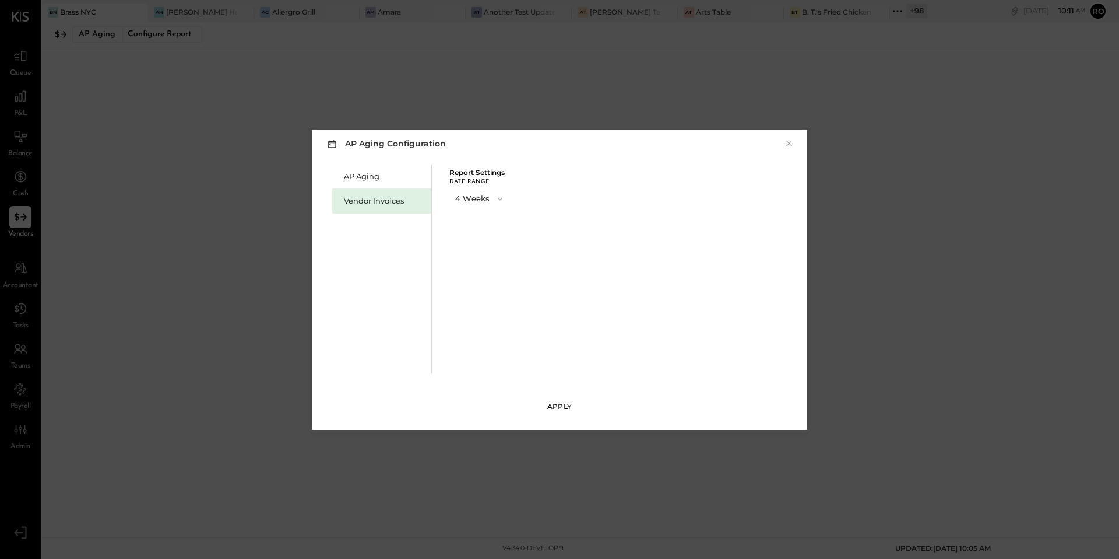
click at [550, 415] on button "Apply" at bounding box center [560, 406] width 36 height 19
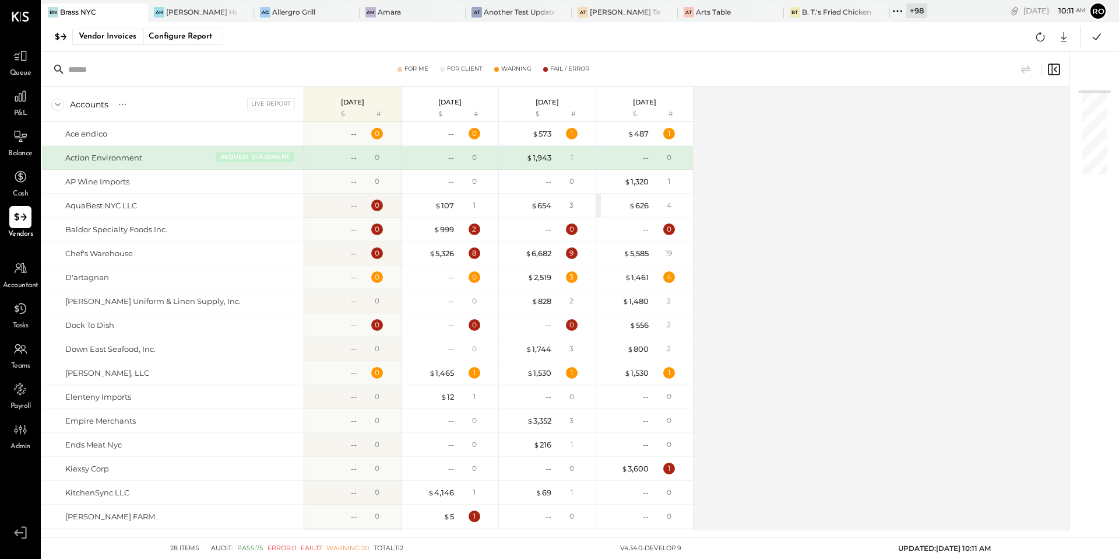
click at [261, 154] on button "REQUEST STATEMENT" at bounding box center [255, 157] width 79 height 10
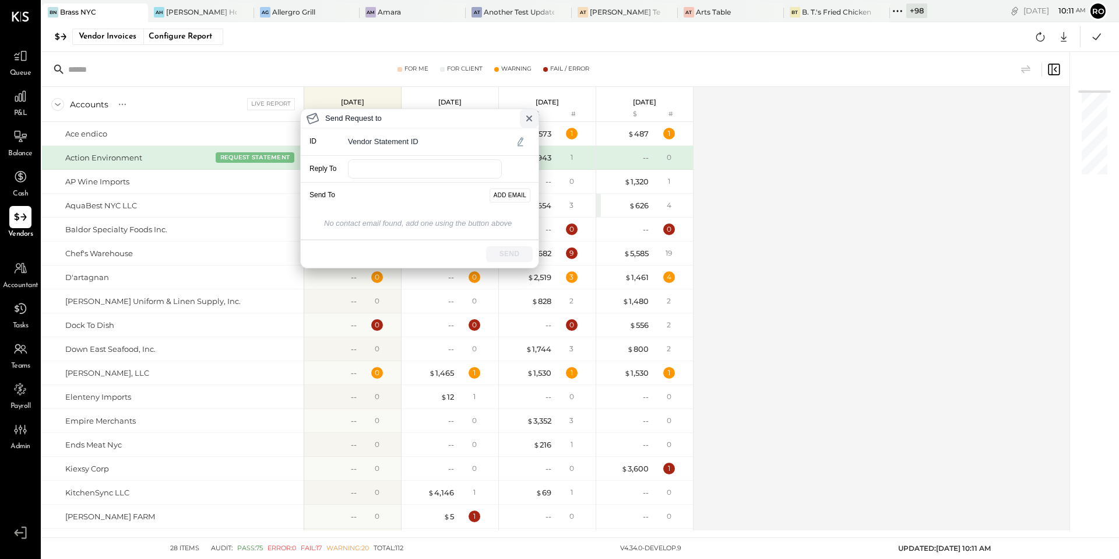
click at [532, 118] on icon at bounding box center [529, 118] width 9 height 9
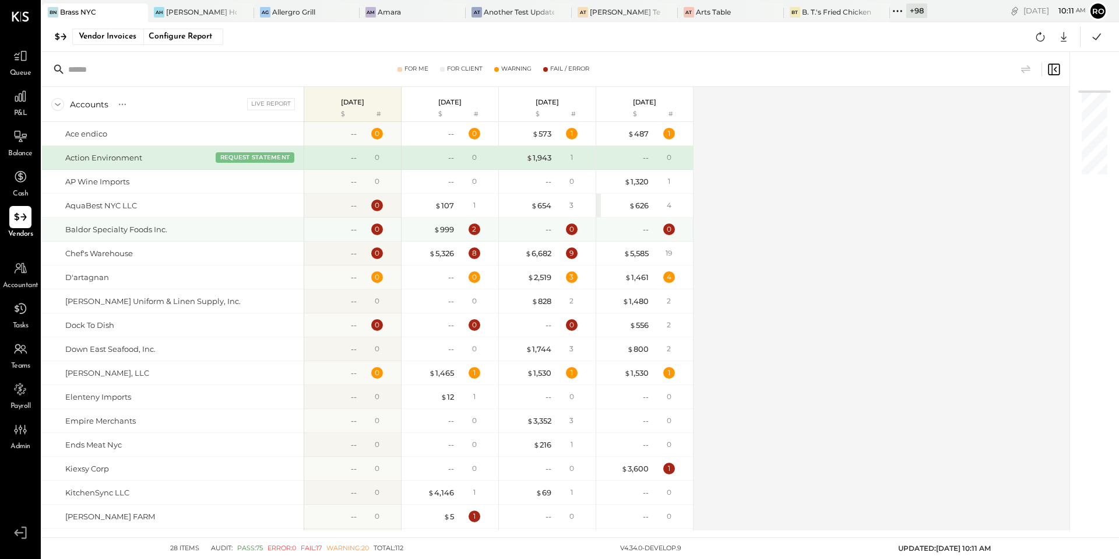
click at [292, 228] on div "Baldor Specialty Foods Inc." at bounding box center [182, 229] width 234 height 11
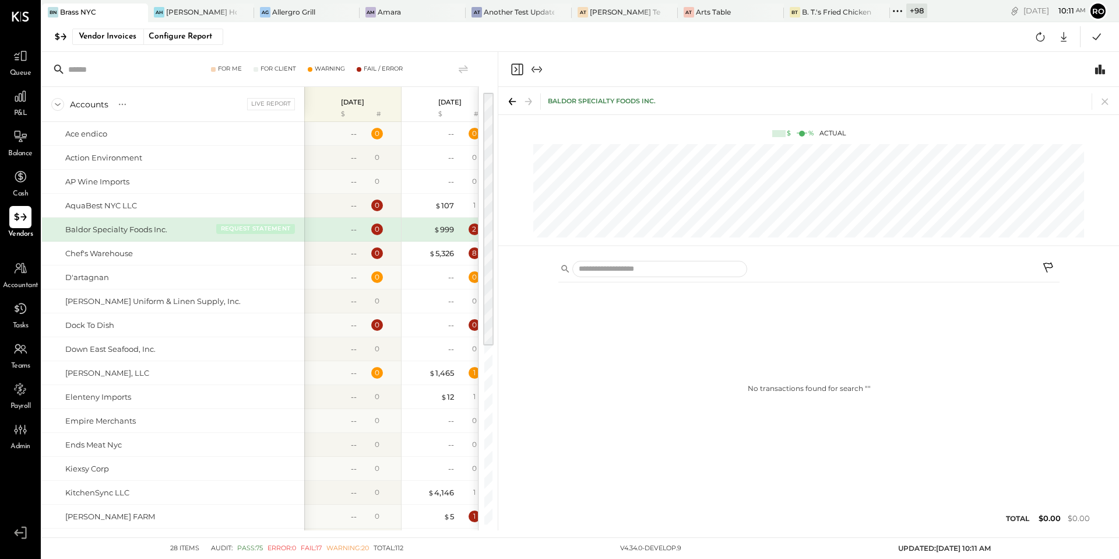
click at [279, 228] on button "REQUEST STATEMENT" at bounding box center [255, 228] width 79 height 10
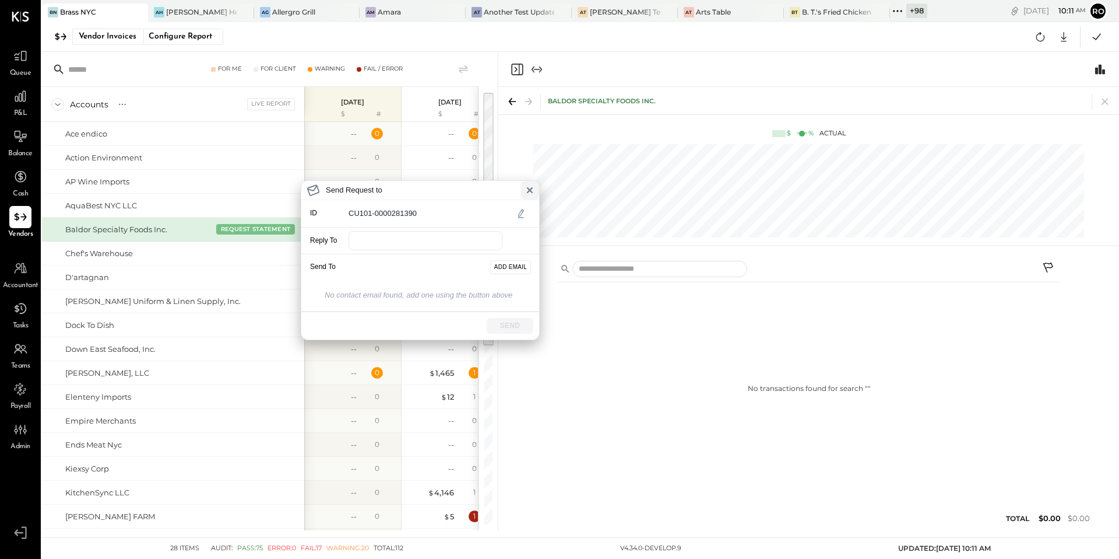
click at [530, 192] on icon at bounding box center [529, 189] width 9 height 9
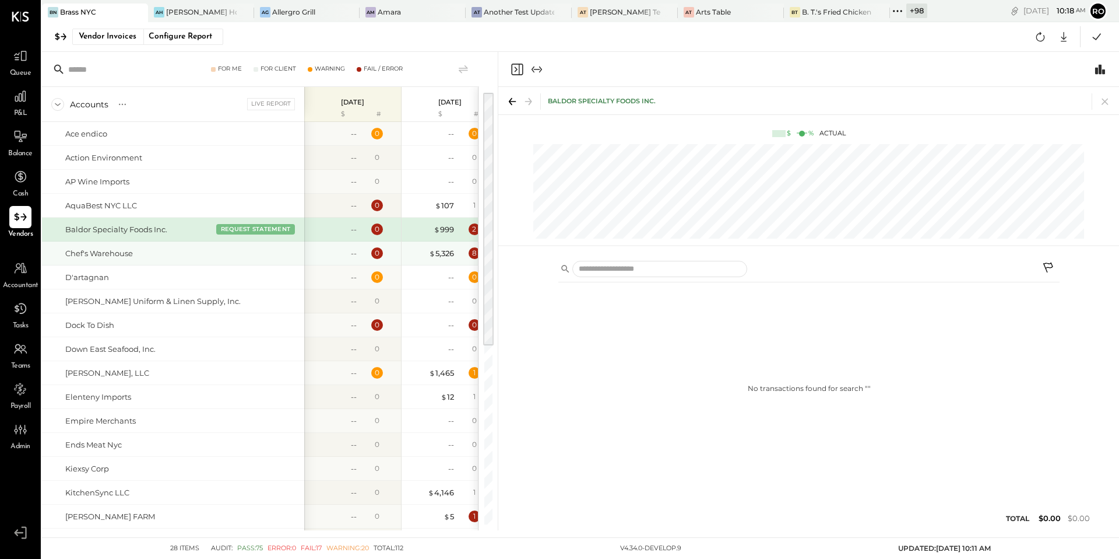
scroll to position [3, 0]
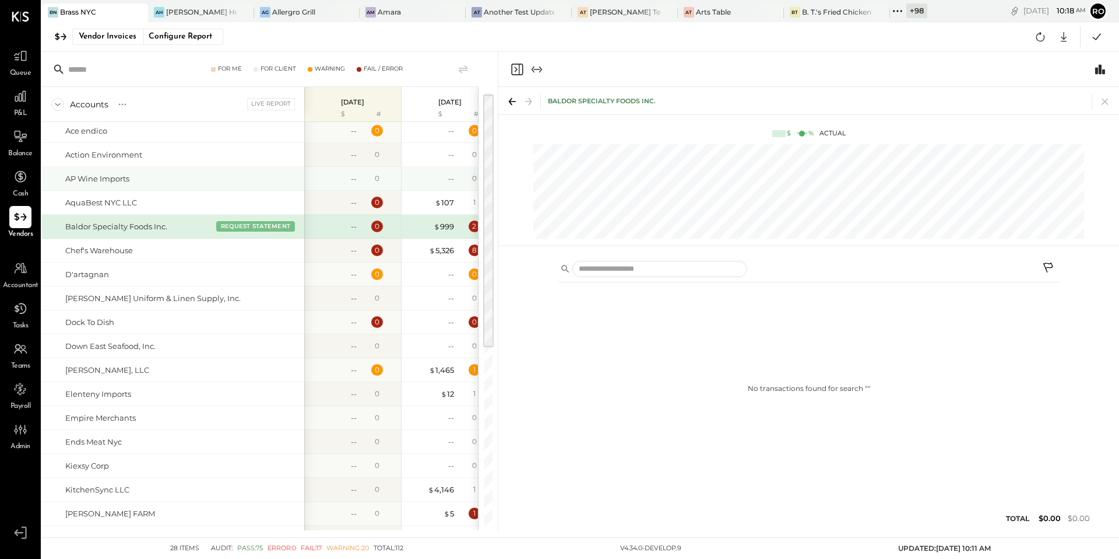
click at [151, 181] on div "AP Wine Imports" at bounding box center [182, 178] width 234 height 11
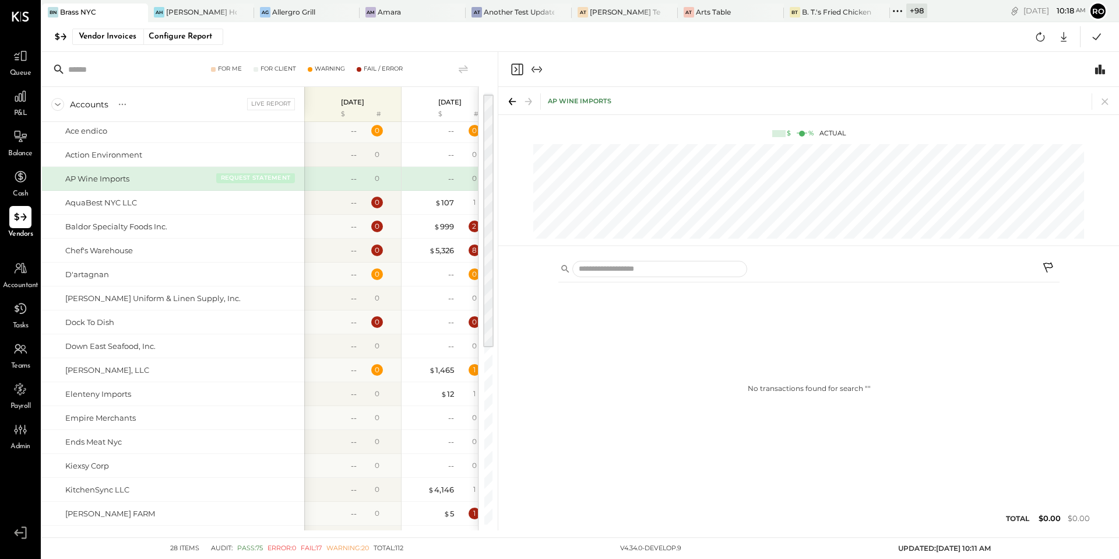
click at [252, 173] on button "REQUEST STATEMENT" at bounding box center [255, 178] width 79 height 10
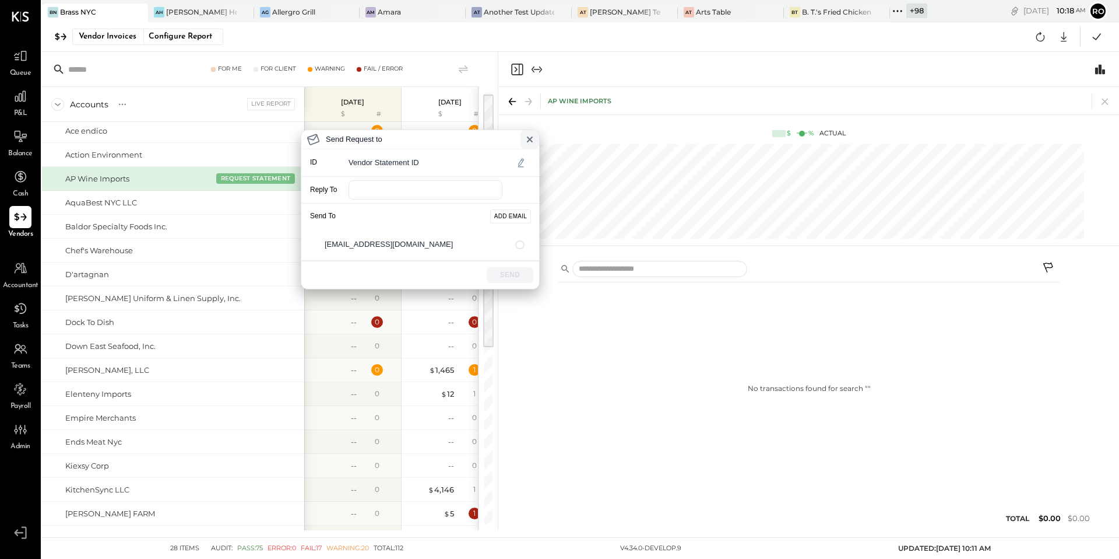
click at [528, 138] on icon at bounding box center [529, 139] width 9 height 9
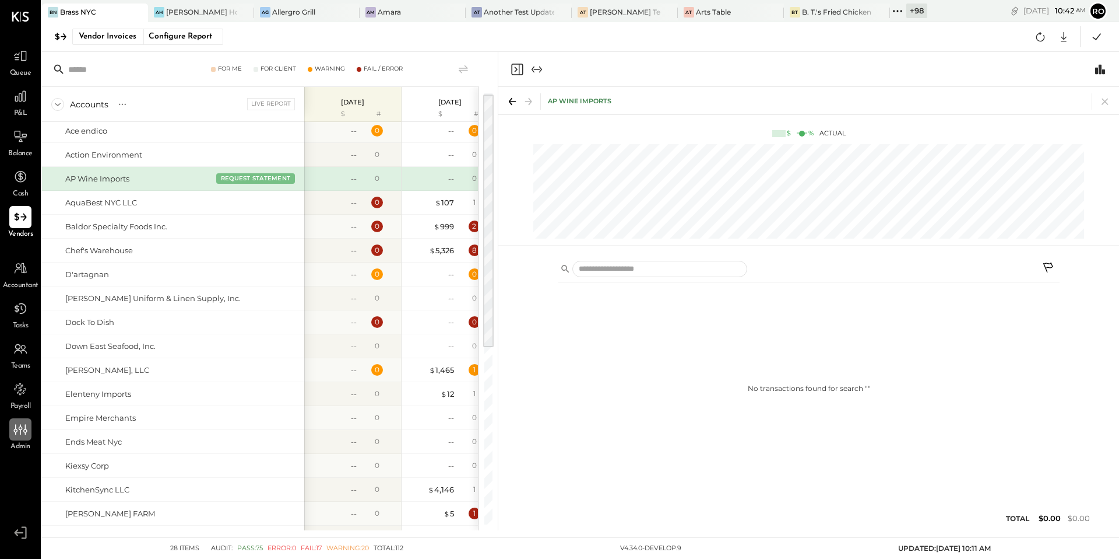
click at [20, 427] on icon at bounding box center [20, 429] width 15 height 15
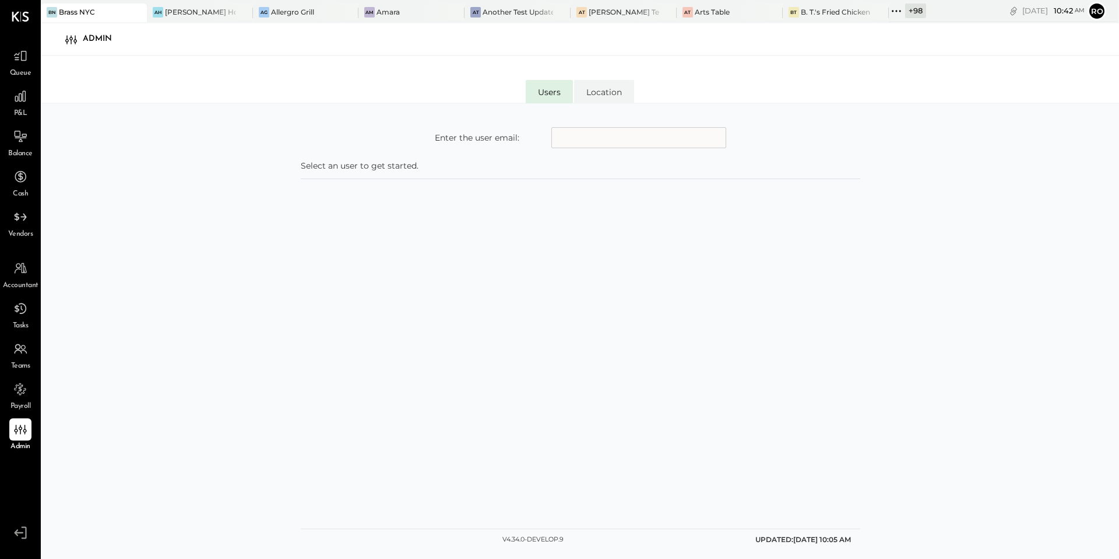
click at [18, 282] on span "Accountant" at bounding box center [21, 285] width 36 height 10
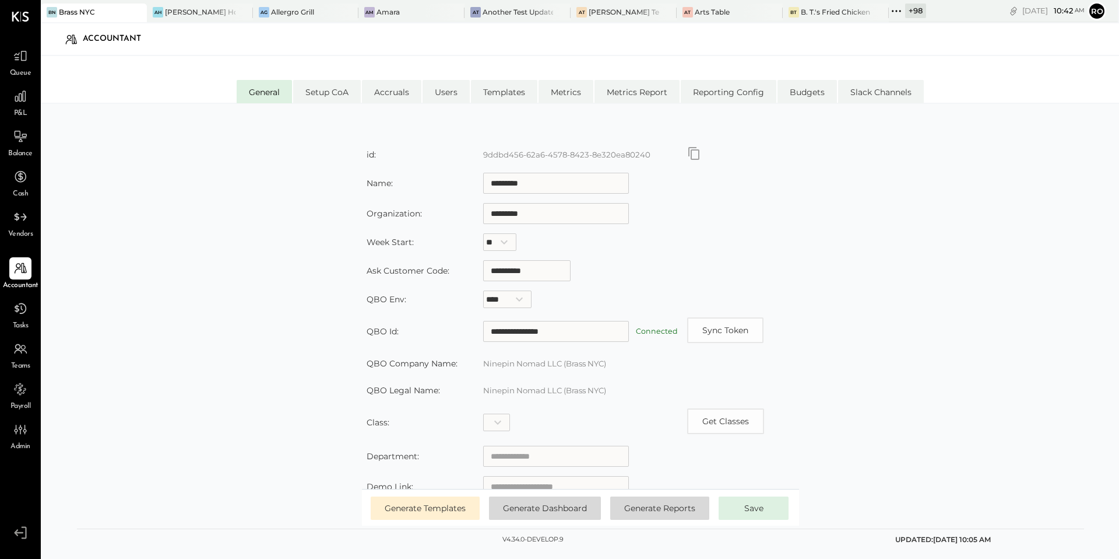
scroll to position [3, 0]
click at [17, 62] on icon at bounding box center [20, 55] width 15 height 15
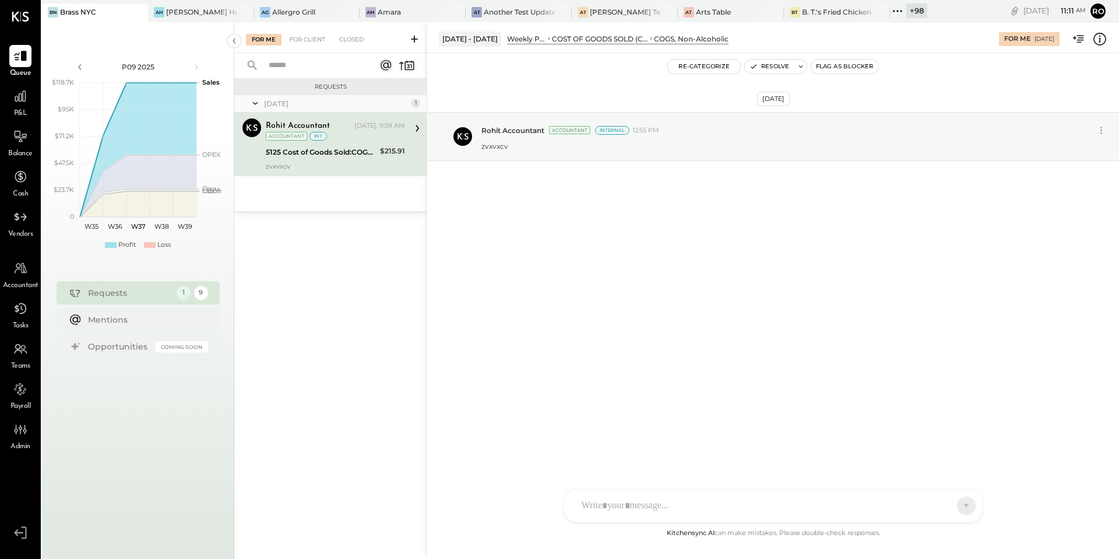
click at [414, 36] on icon at bounding box center [414, 39] width 7 height 7
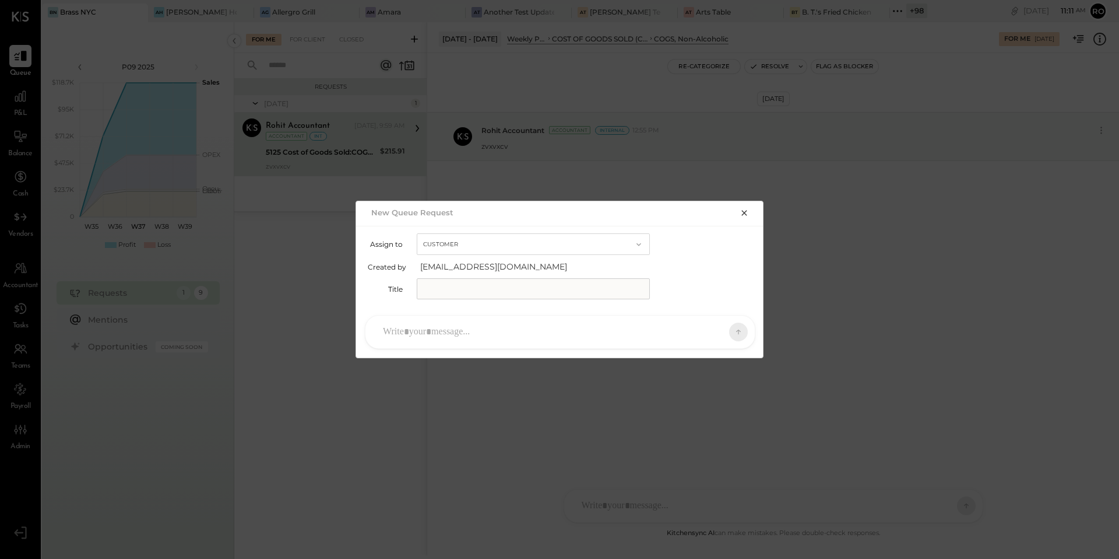
click at [746, 213] on icon "button" at bounding box center [744, 212] width 9 height 9
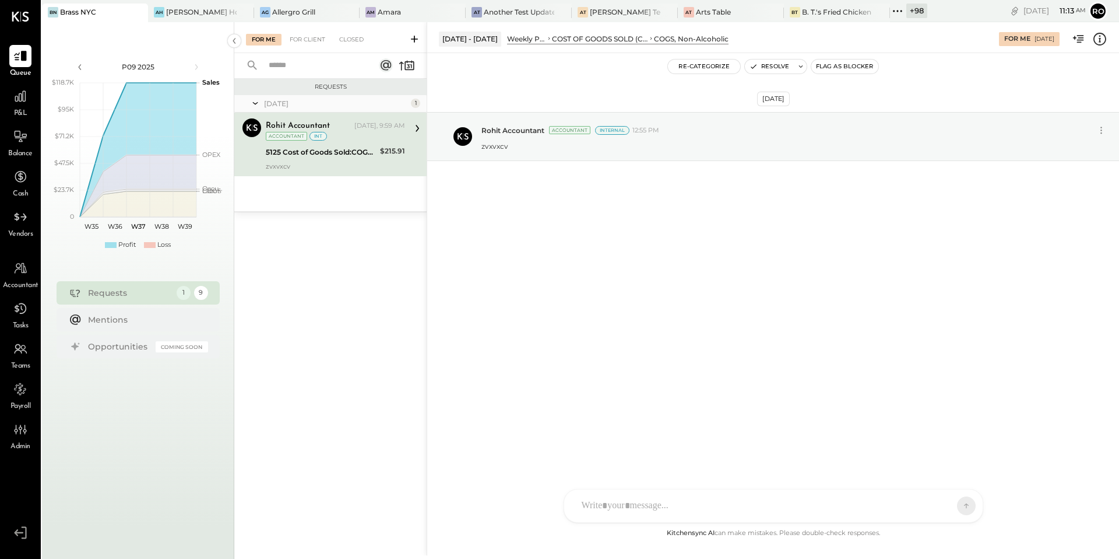
click at [412, 40] on icon at bounding box center [415, 39] width 12 height 12
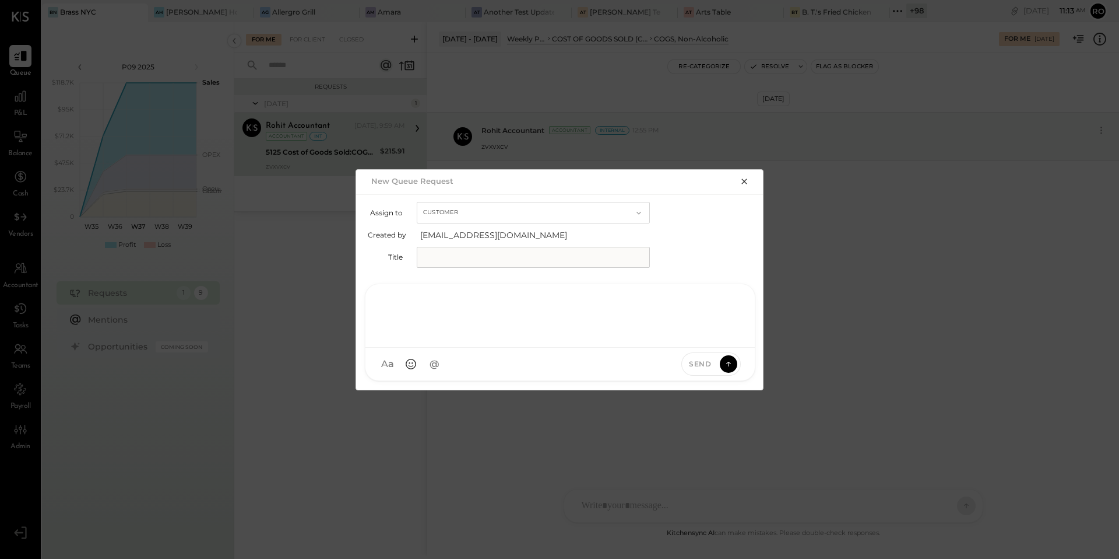
click at [589, 325] on div at bounding box center [560, 314] width 366 height 47
click at [744, 180] on icon "button" at bounding box center [744, 181] width 9 height 9
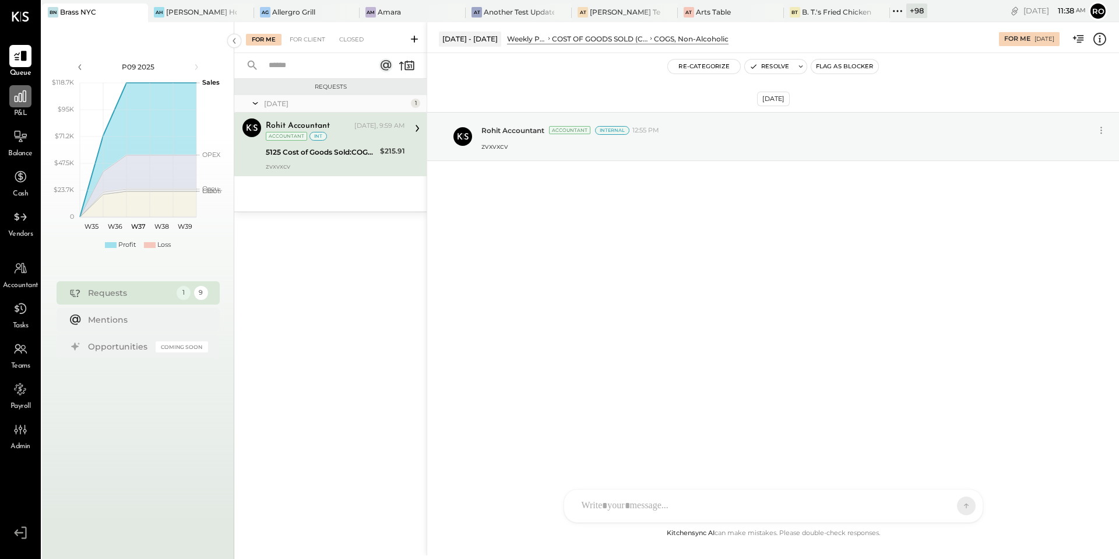
click at [23, 97] on icon at bounding box center [21, 96] width 12 height 12
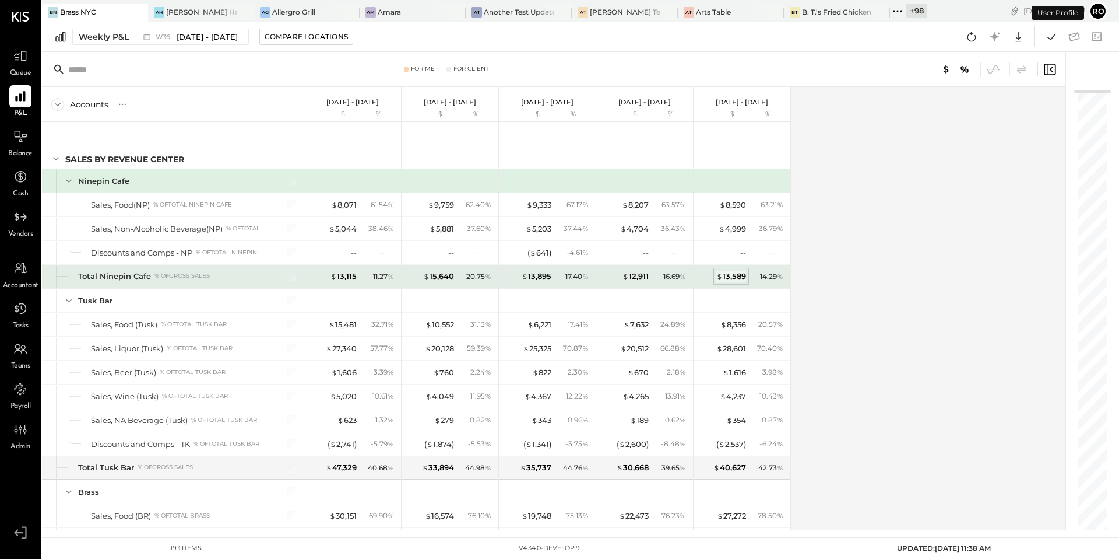
click at [726, 275] on div "$ 13,589" at bounding box center [732, 276] width 30 height 11
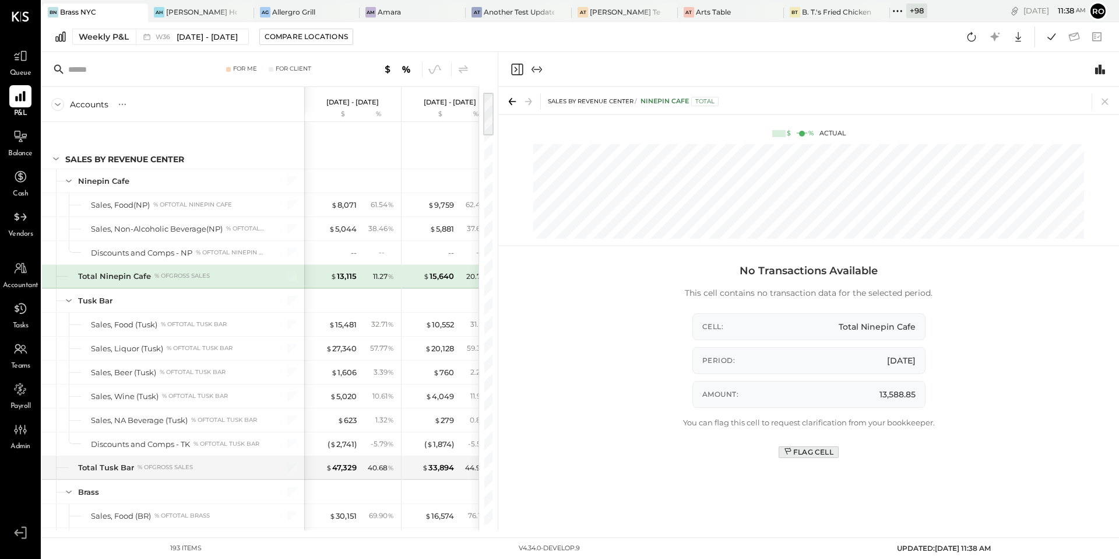
click at [819, 451] on div "Flag Cell" at bounding box center [809, 452] width 50 height 10
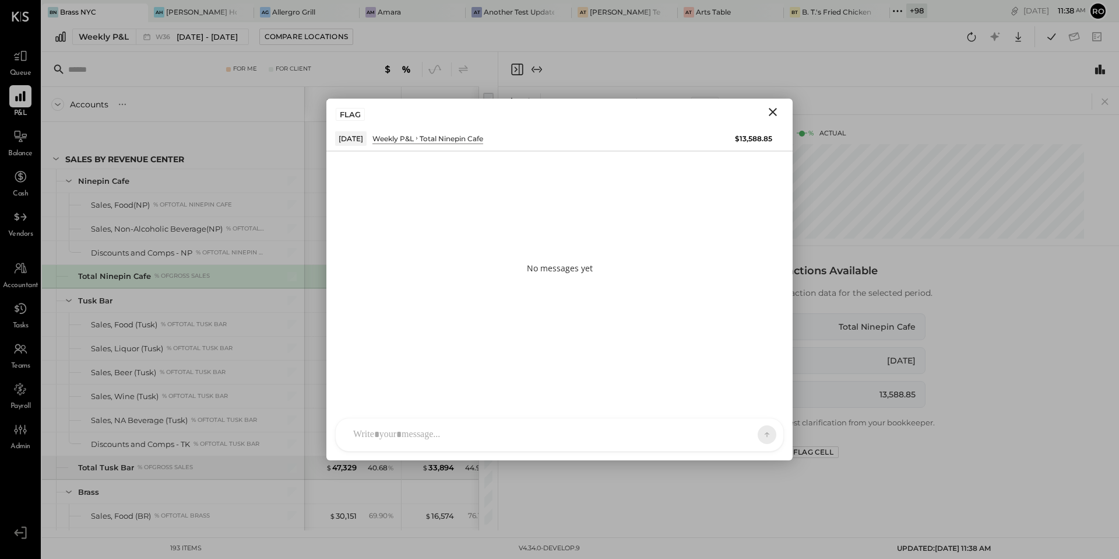
click at [771, 112] on icon "Close" at bounding box center [773, 112] width 14 height 14
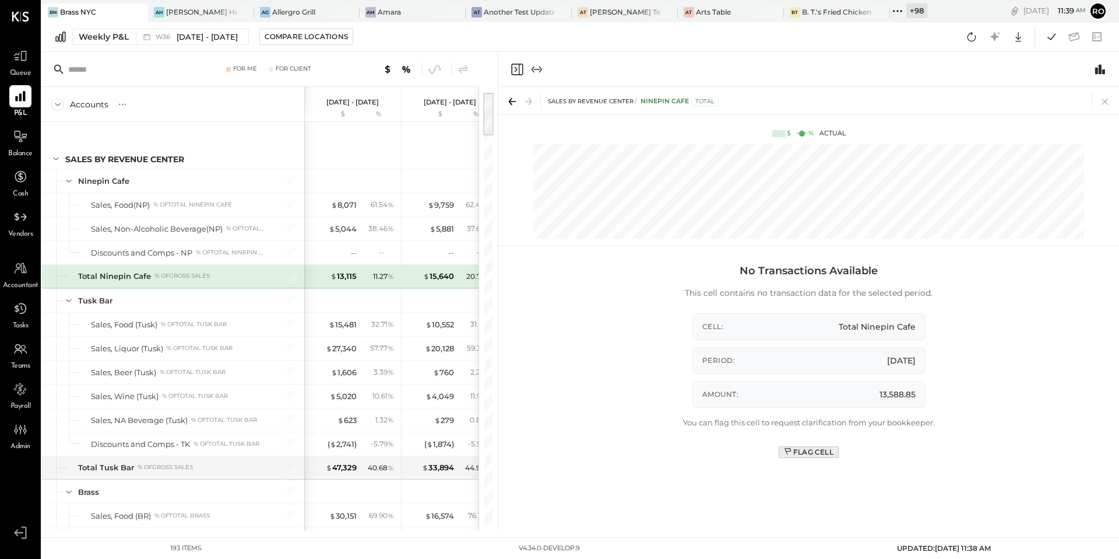
click at [819, 451] on div "Flag Cell" at bounding box center [809, 452] width 50 height 10
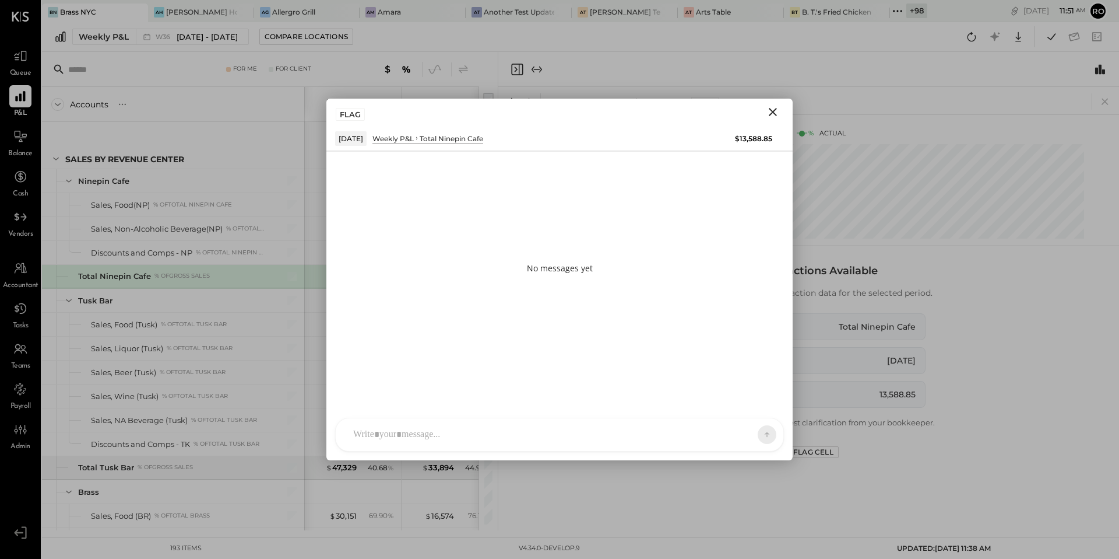
click at [776, 113] on icon "Close" at bounding box center [773, 112] width 14 height 14
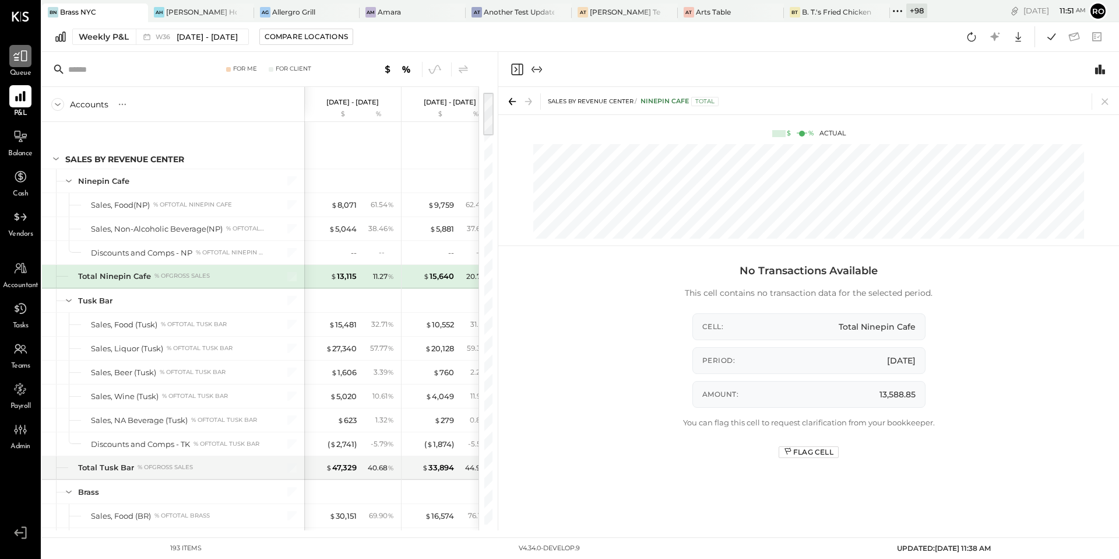
click at [27, 59] on div at bounding box center [20, 56] width 22 height 22
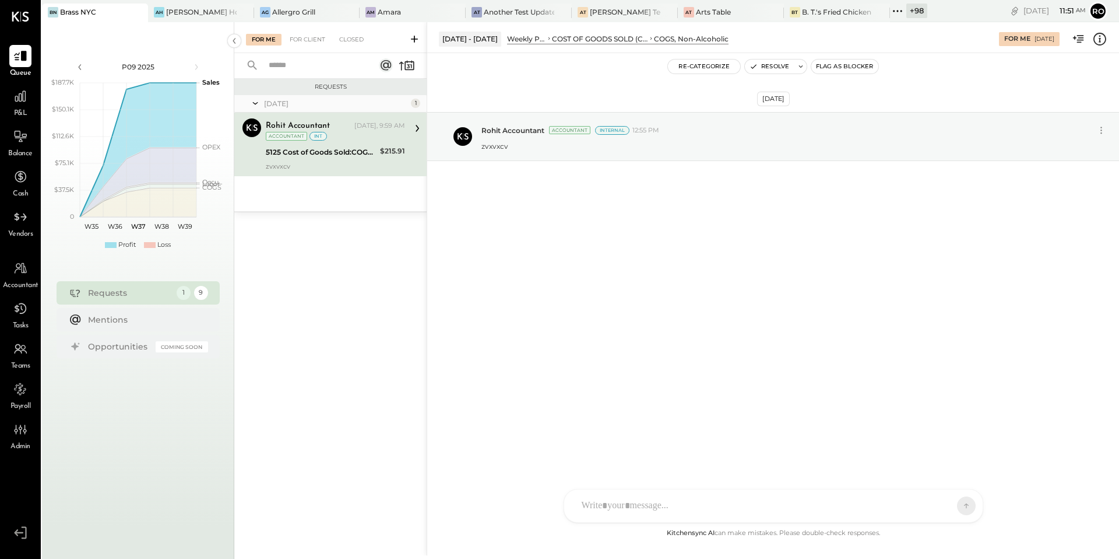
click at [859, 70] on button "Flag as Blocker" at bounding box center [845, 66] width 67 height 14
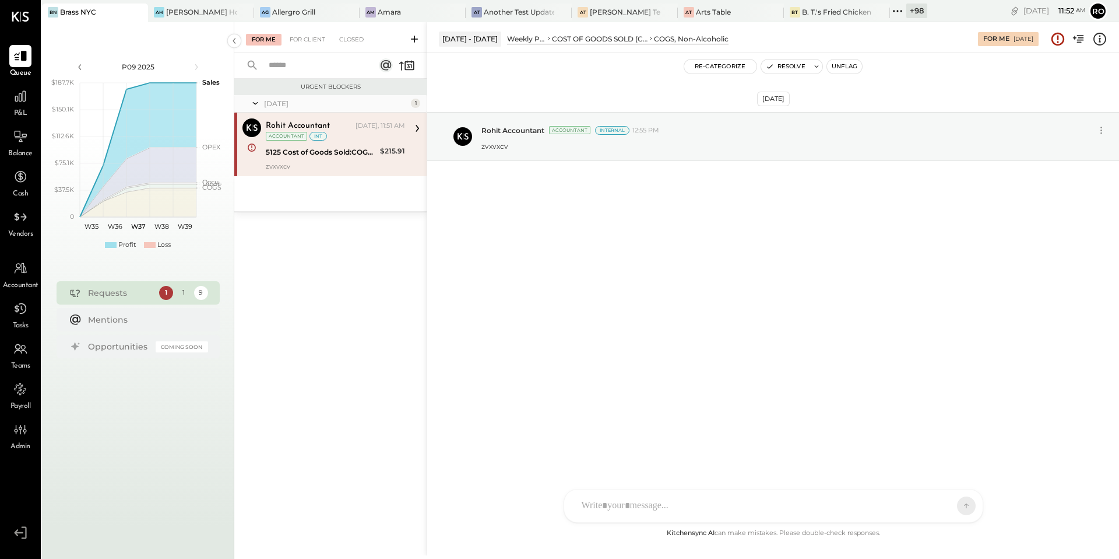
click at [858, 64] on button "Unflag" at bounding box center [844, 66] width 35 height 14
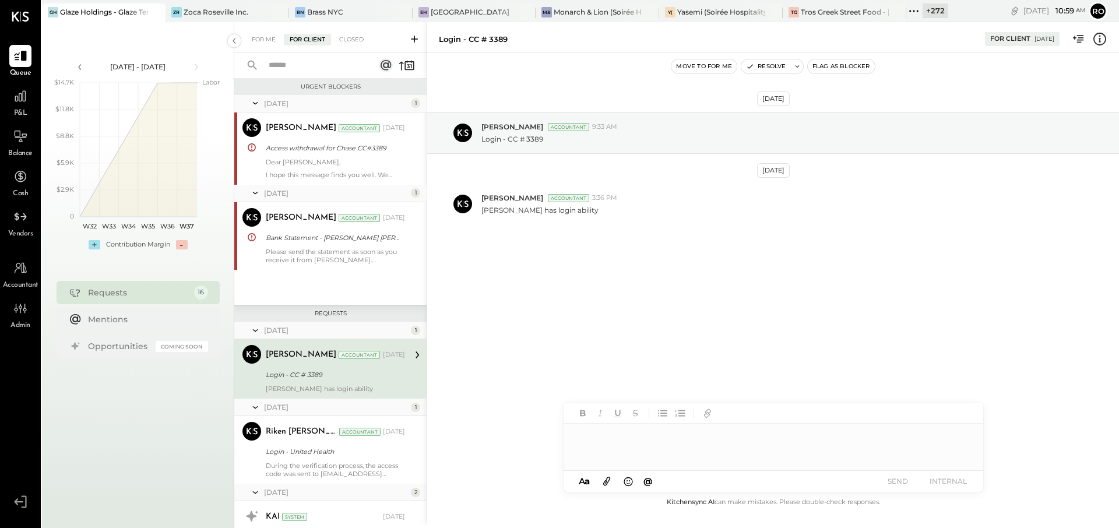
scroll to position [52, 0]
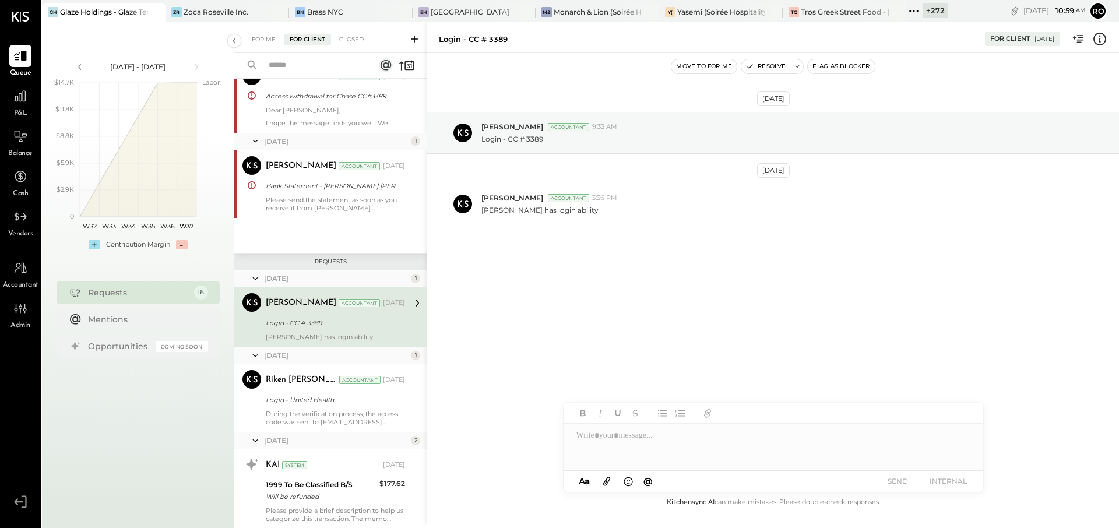
click at [144, 300] on div "Requests 16" at bounding box center [138, 292] width 163 height 23
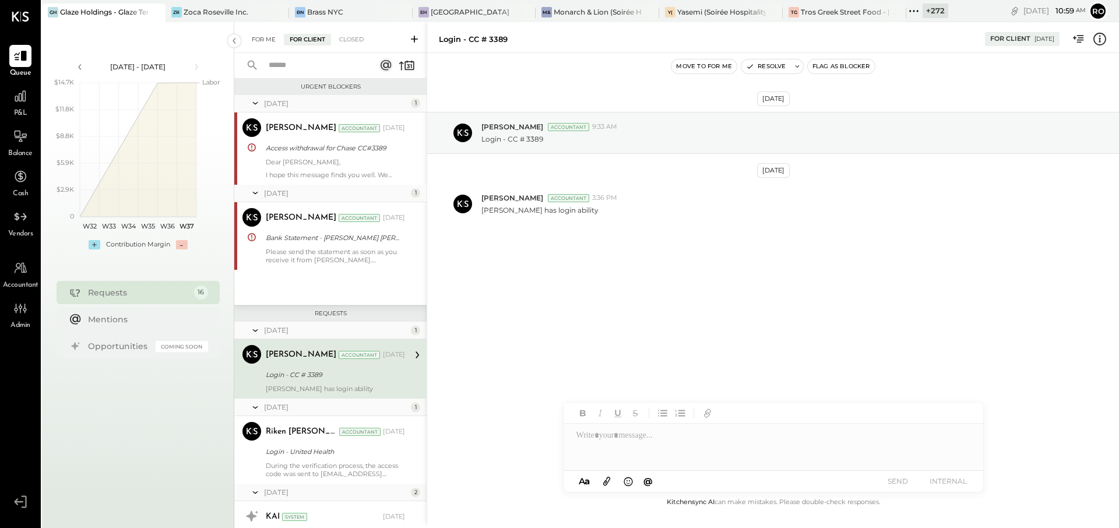
click at [261, 43] on div "For Me" at bounding box center [264, 40] width 36 height 12
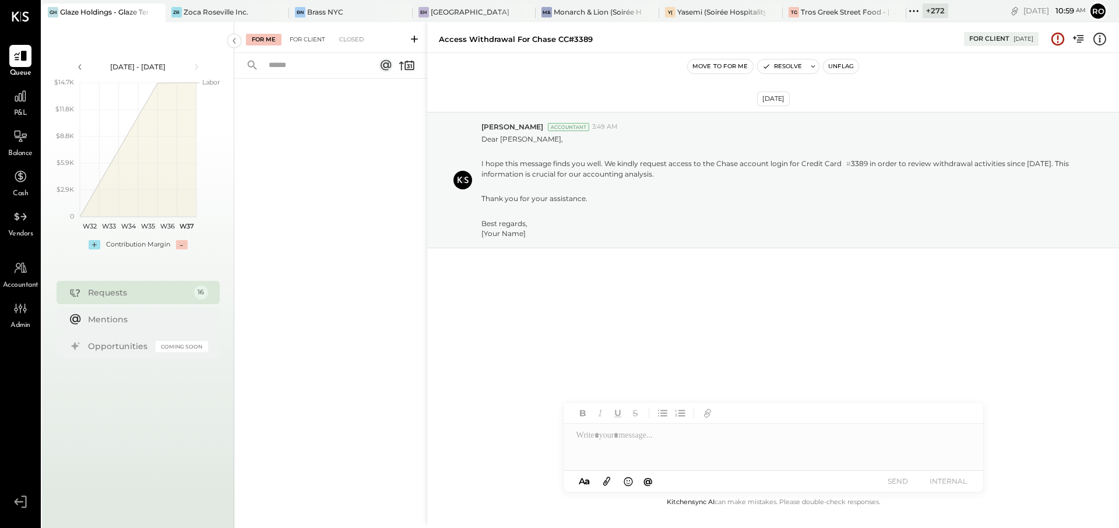
click at [301, 41] on div "For Client" at bounding box center [307, 40] width 47 height 12
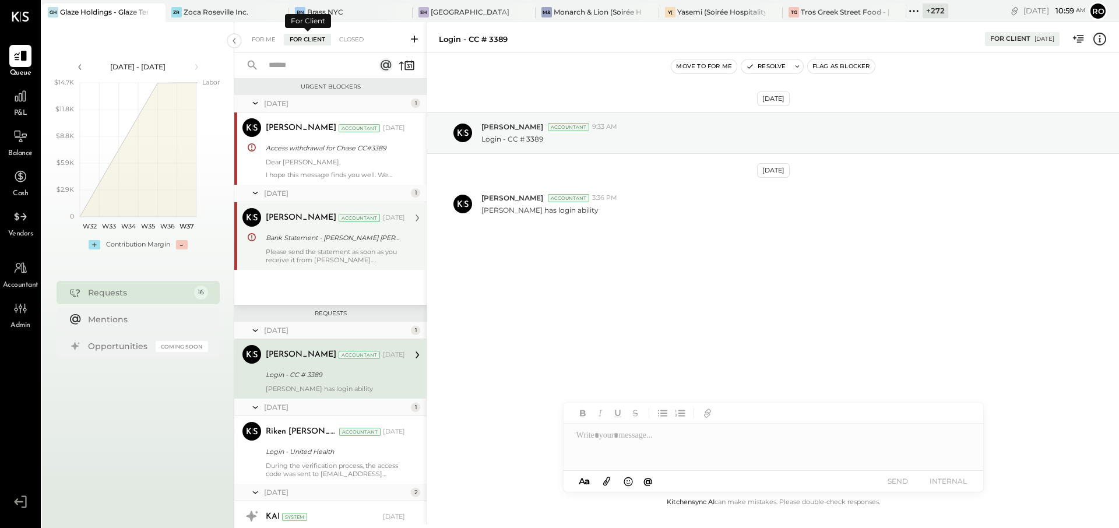
scroll to position [66, 0]
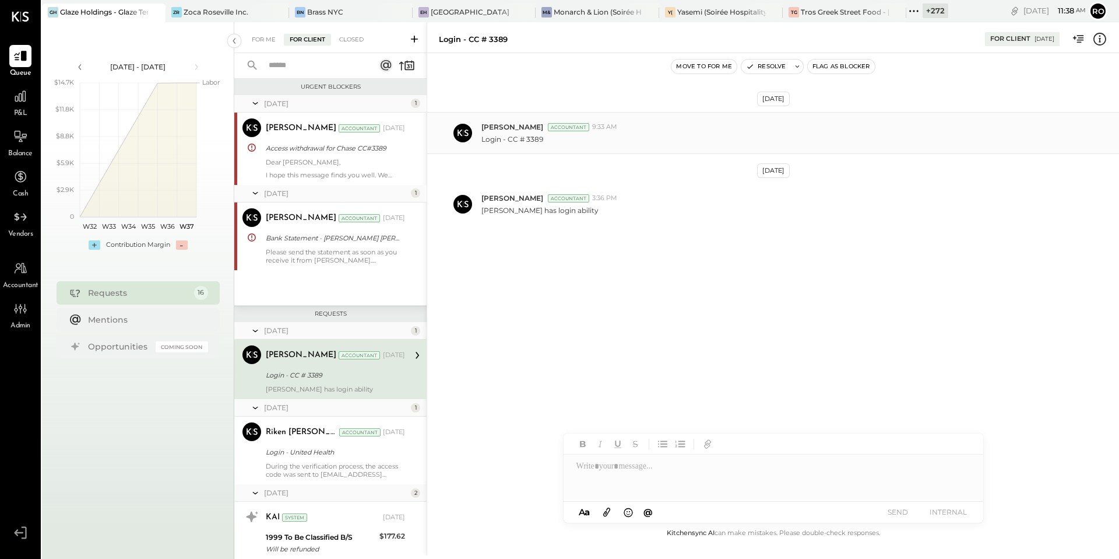
scroll to position [66, 0]
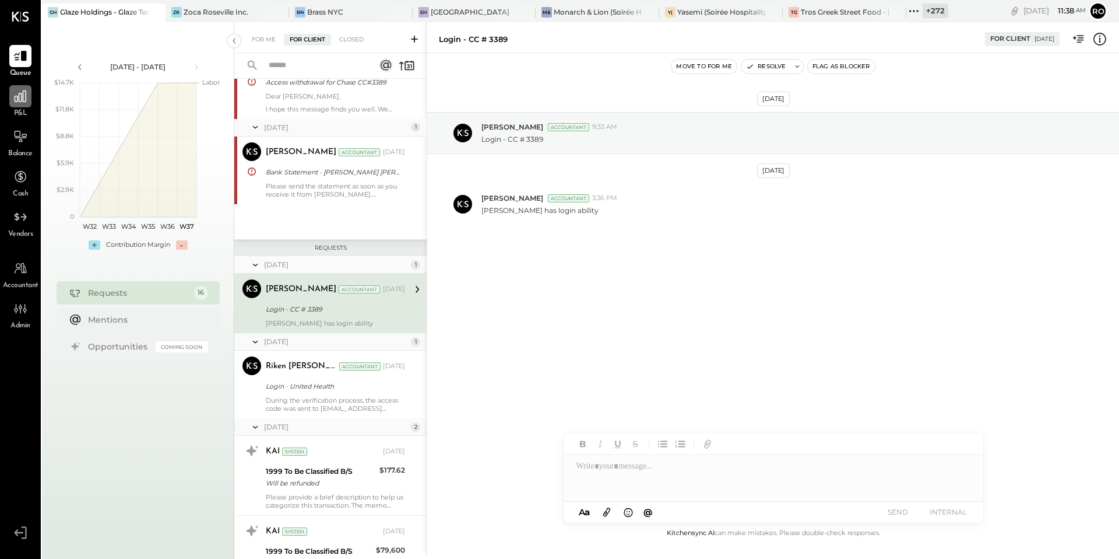
click at [14, 103] on icon at bounding box center [20, 96] width 15 height 15
